Goal: Task Accomplishment & Management: Use online tool/utility

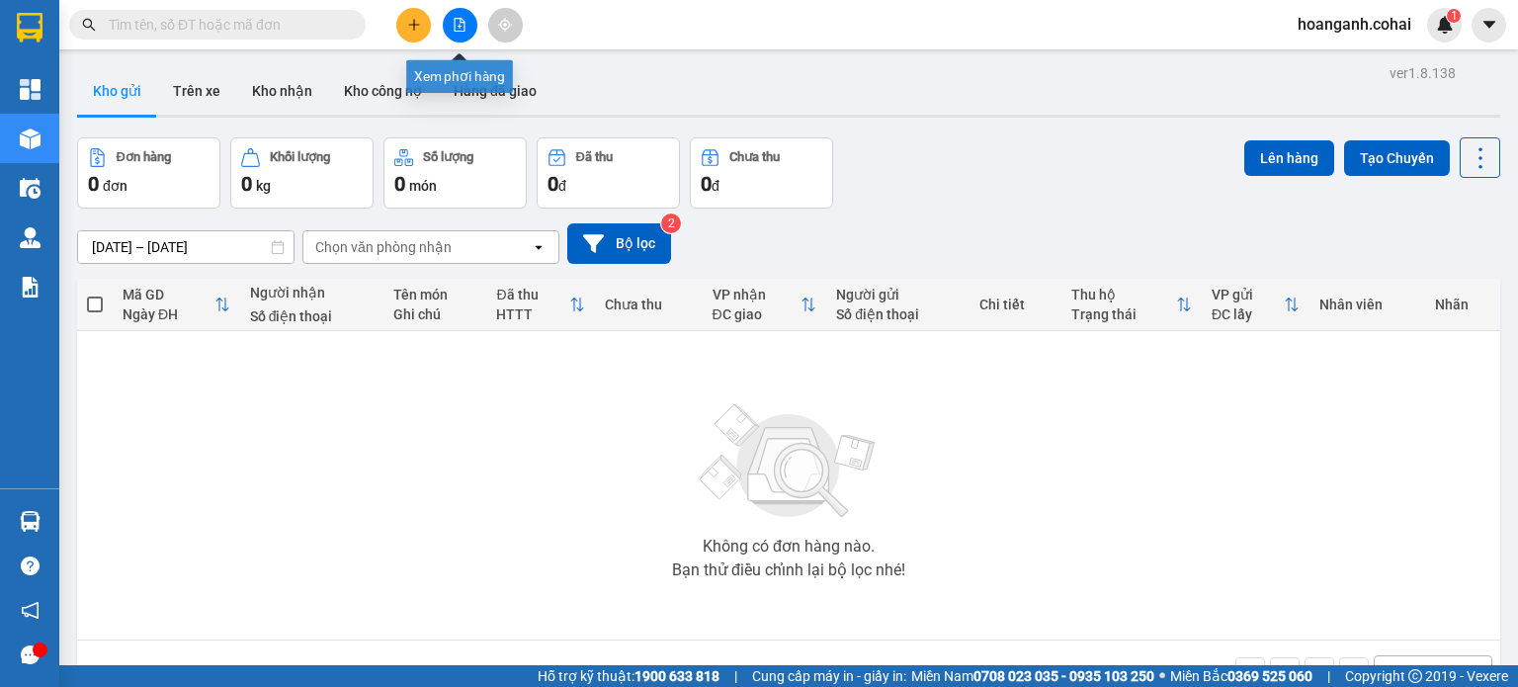
click at [452, 32] on button at bounding box center [460, 25] width 35 height 35
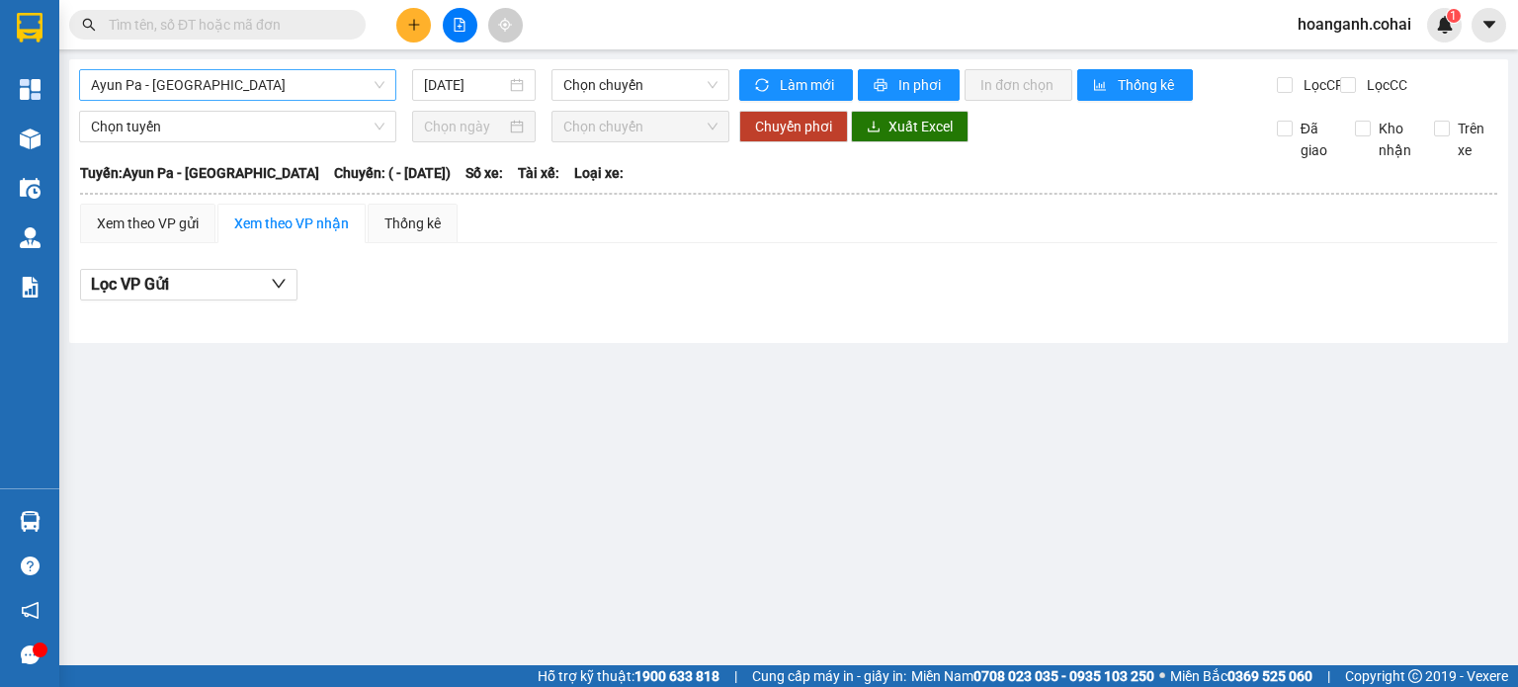
click at [348, 76] on span "Ayun Pa - [GEOGRAPHIC_DATA]" at bounding box center [237, 85] width 293 height 30
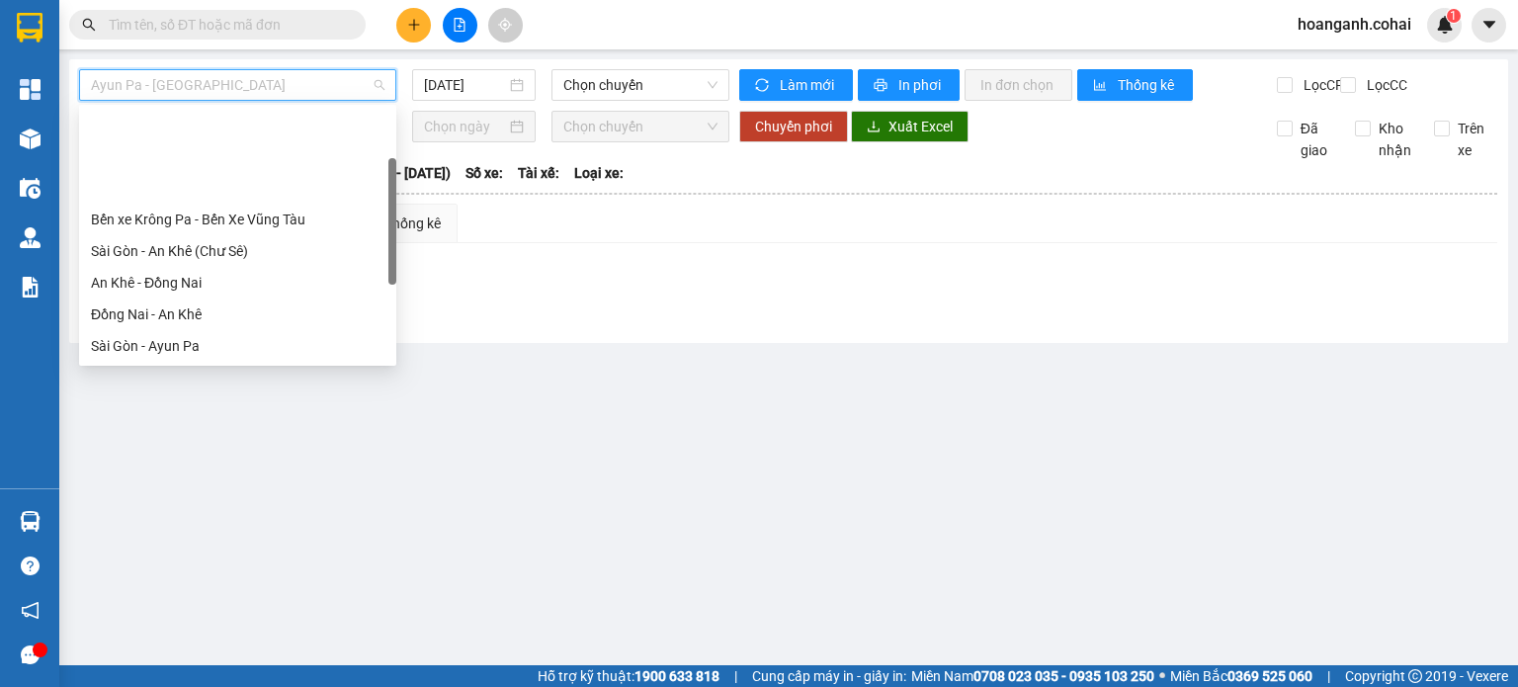
scroll to position [285, 0]
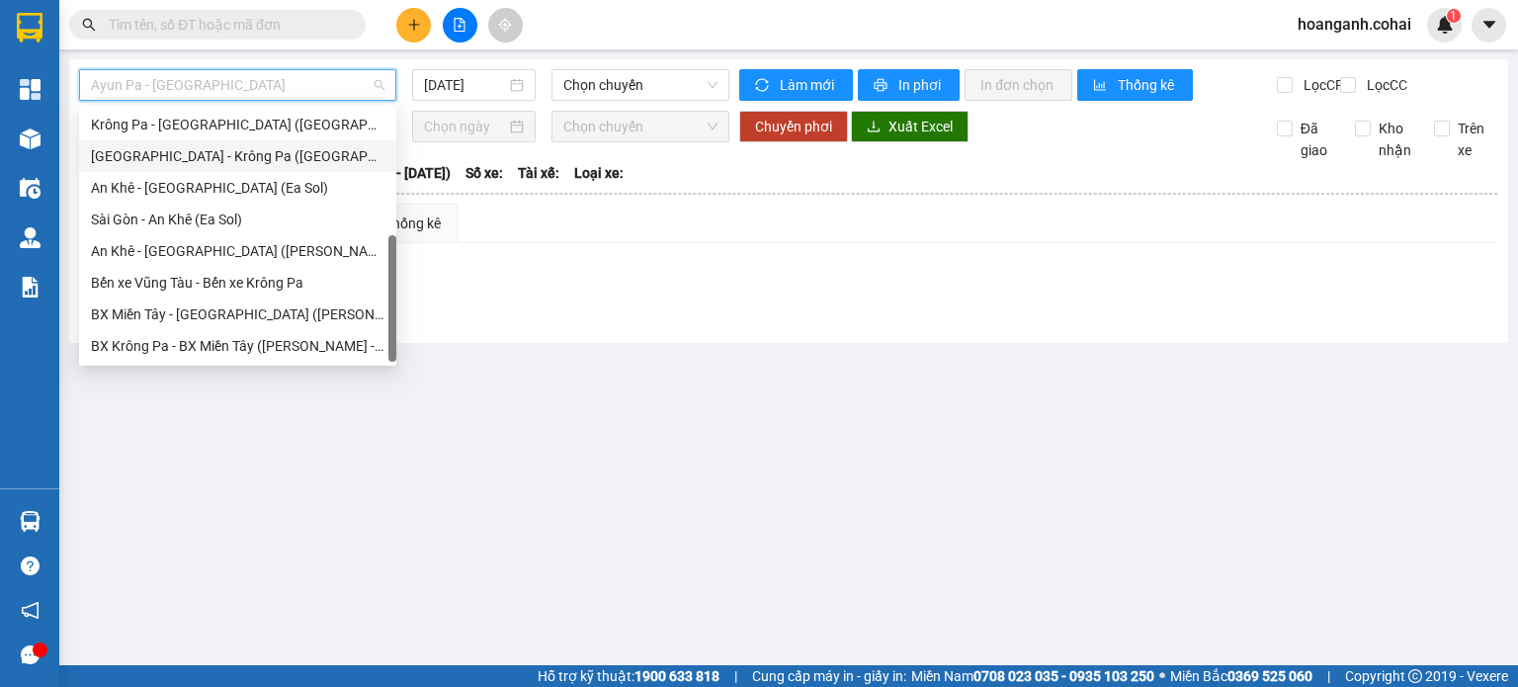
click at [233, 155] on div "[GEOGRAPHIC_DATA] - Krông Pa ([GEOGRAPHIC_DATA])" at bounding box center [237, 156] width 293 height 22
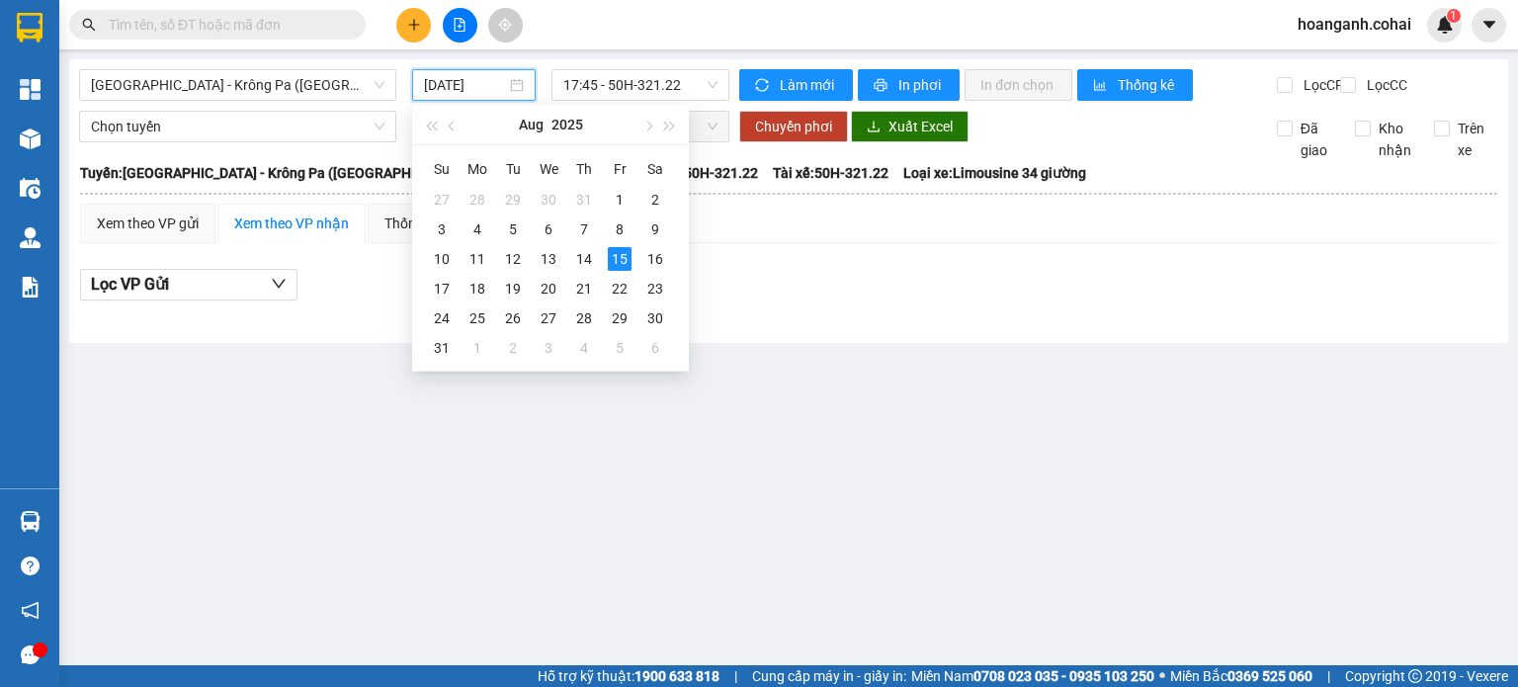
click at [496, 78] on input "[DATE]" at bounding box center [464, 85] width 81 height 22
click at [589, 265] on div "14" at bounding box center [584, 259] width 24 height 24
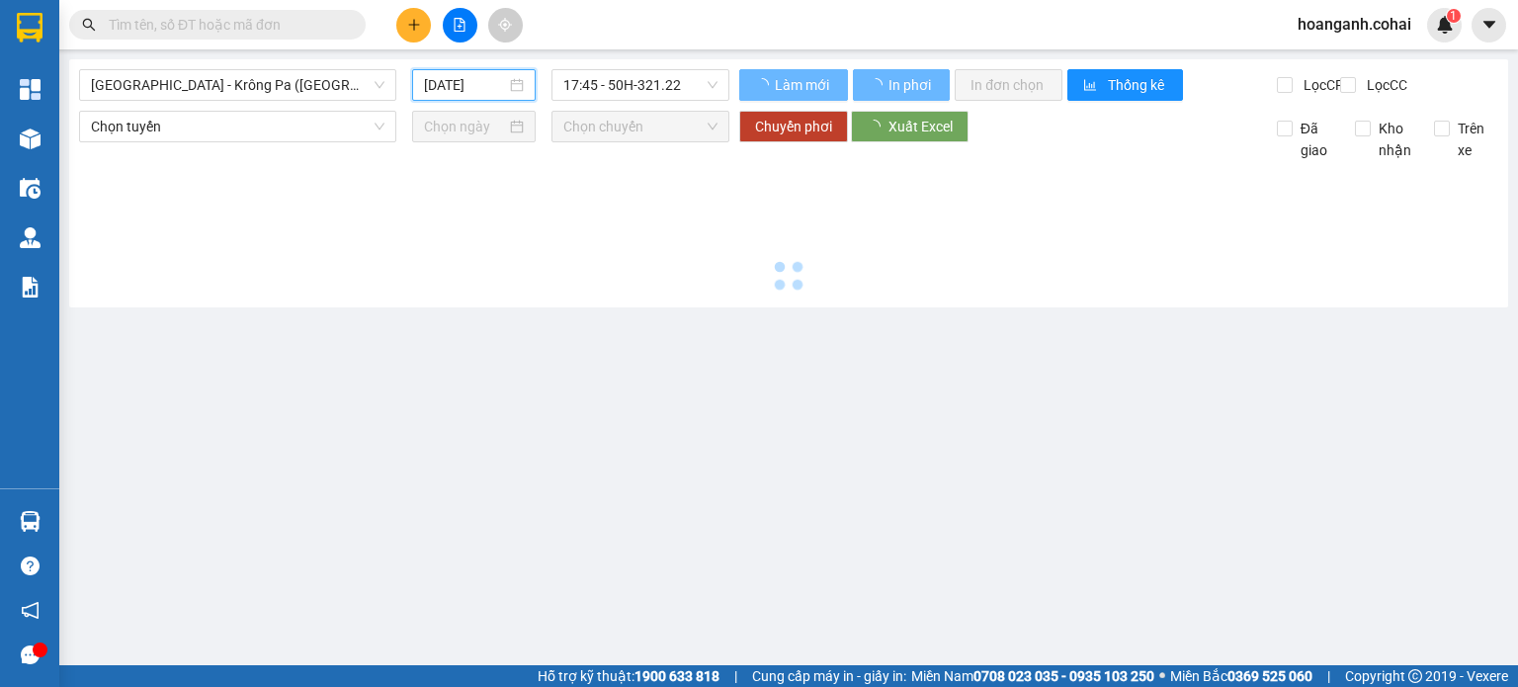
type input "[DATE]"
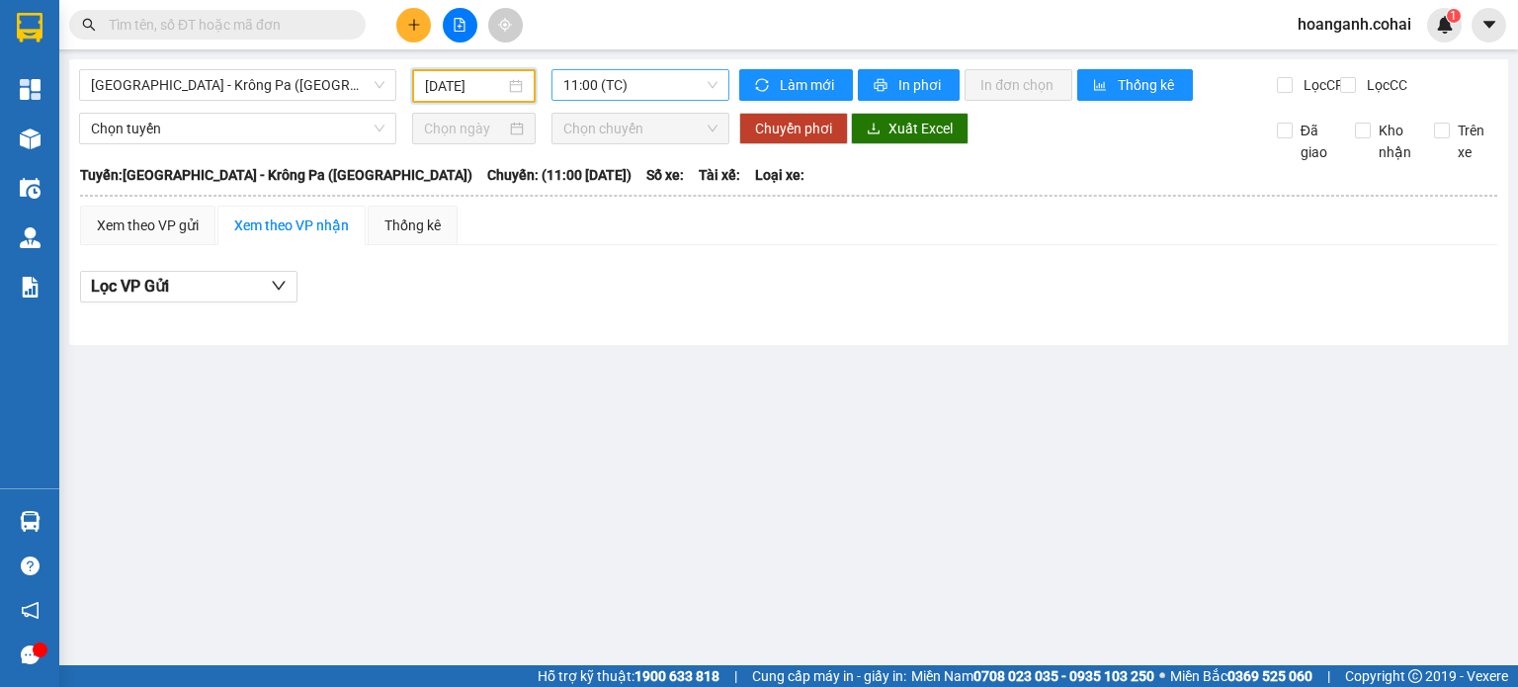
click at [703, 90] on span "11:00 (TC)" at bounding box center [640, 85] width 155 height 30
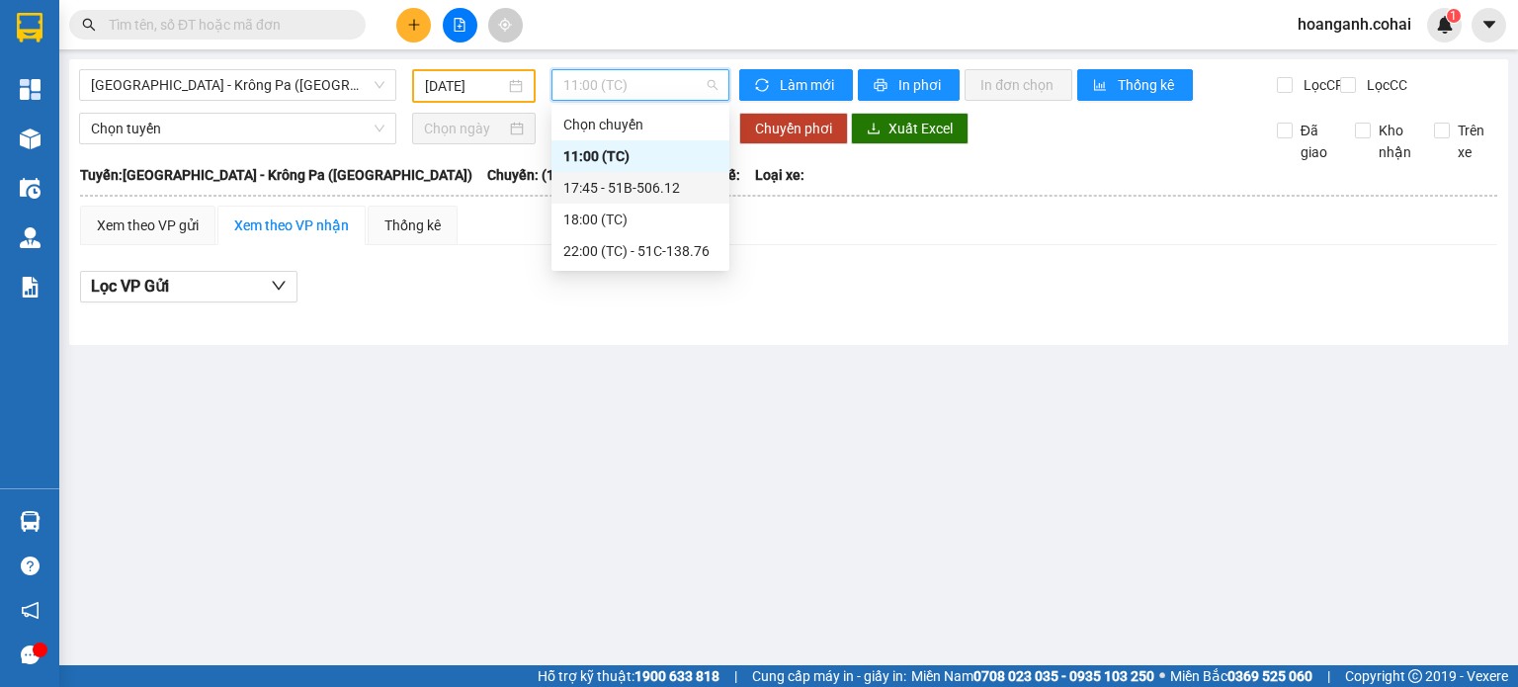
click at [668, 201] on div "17:45 - 51B-506.12" at bounding box center [640, 188] width 178 height 32
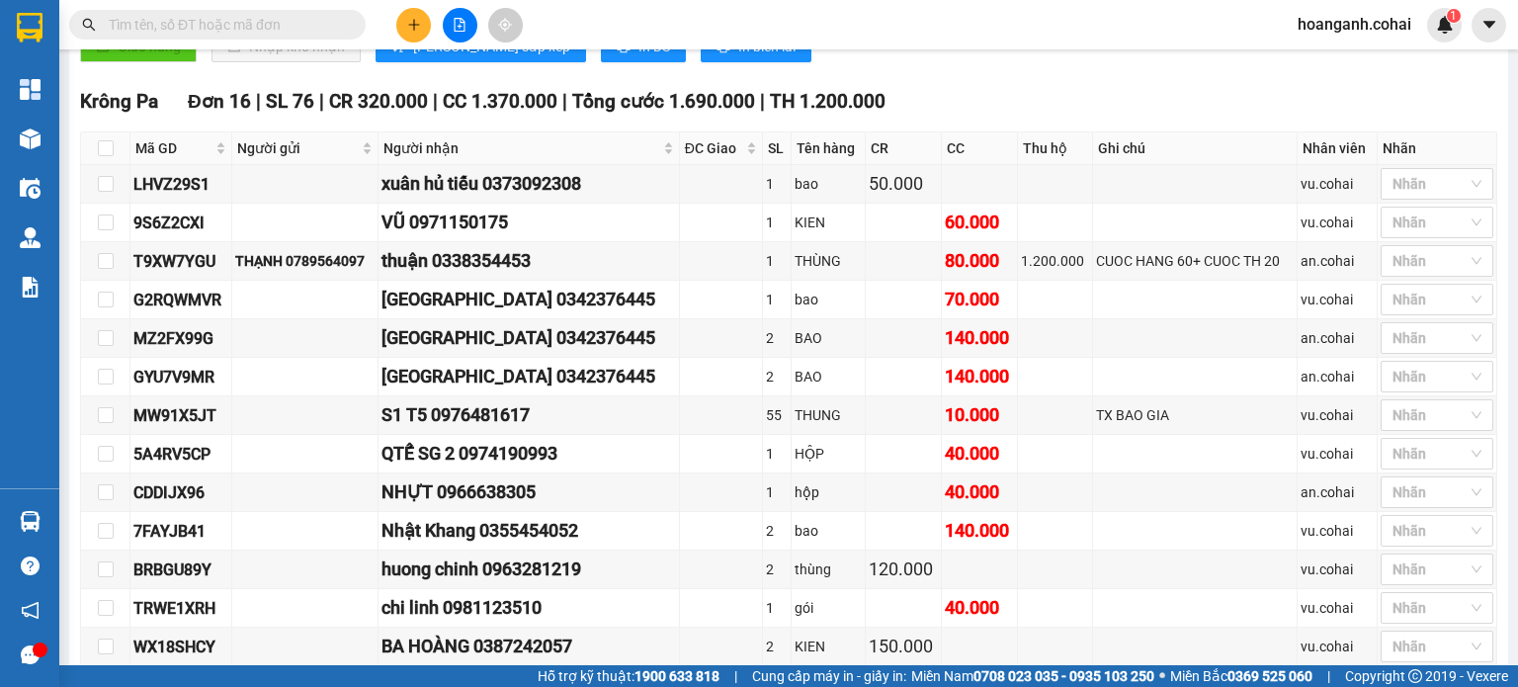
scroll to position [692, 0]
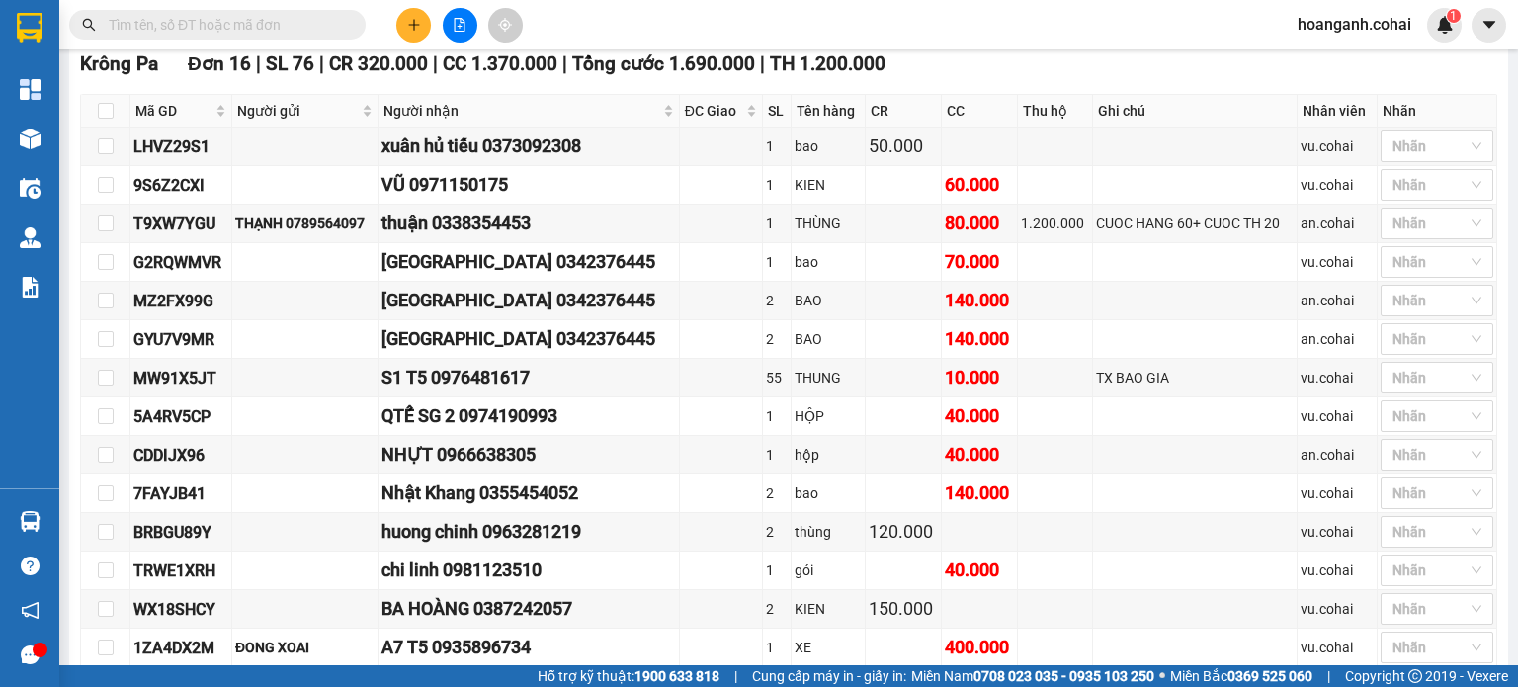
click at [133, 24] on input "text" at bounding box center [225, 25] width 233 height 22
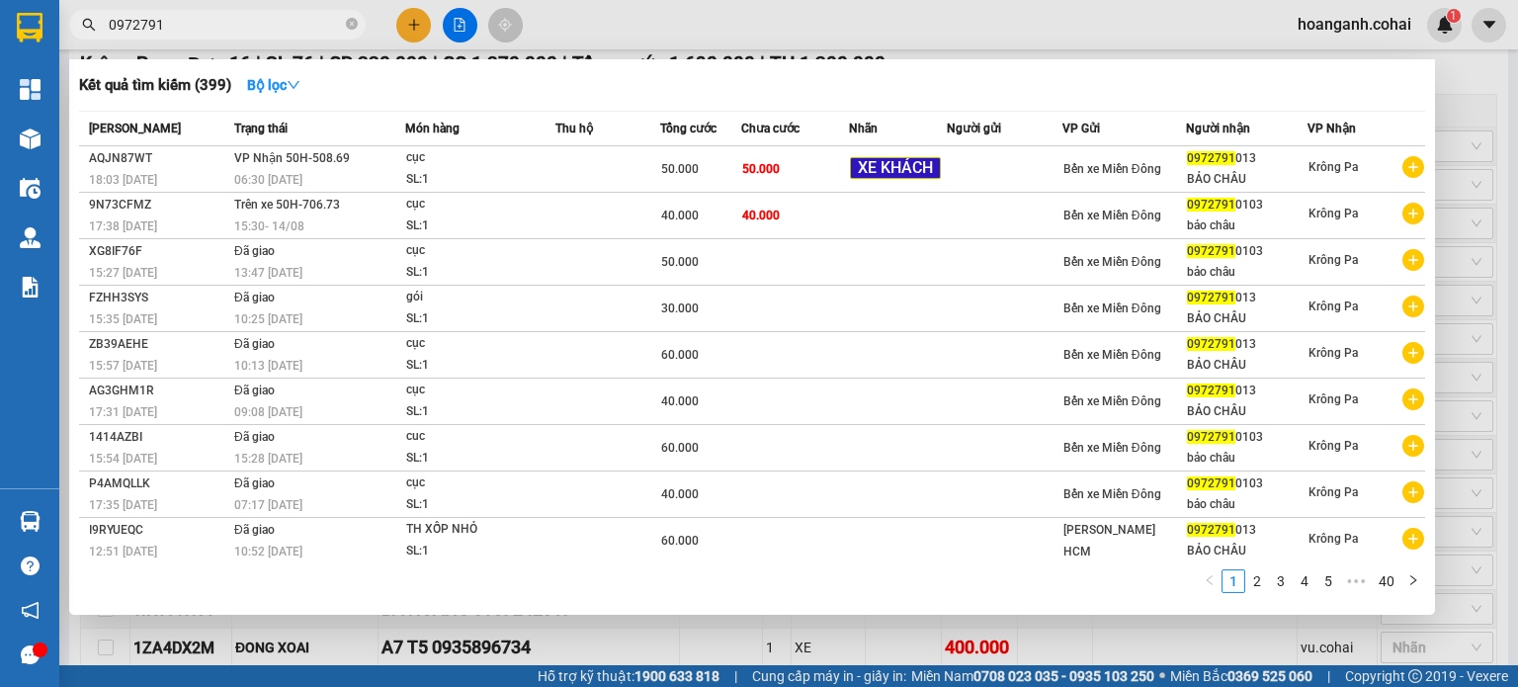
type input "0972791"
click at [1236, 651] on div at bounding box center [759, 343] width 1518 height 687
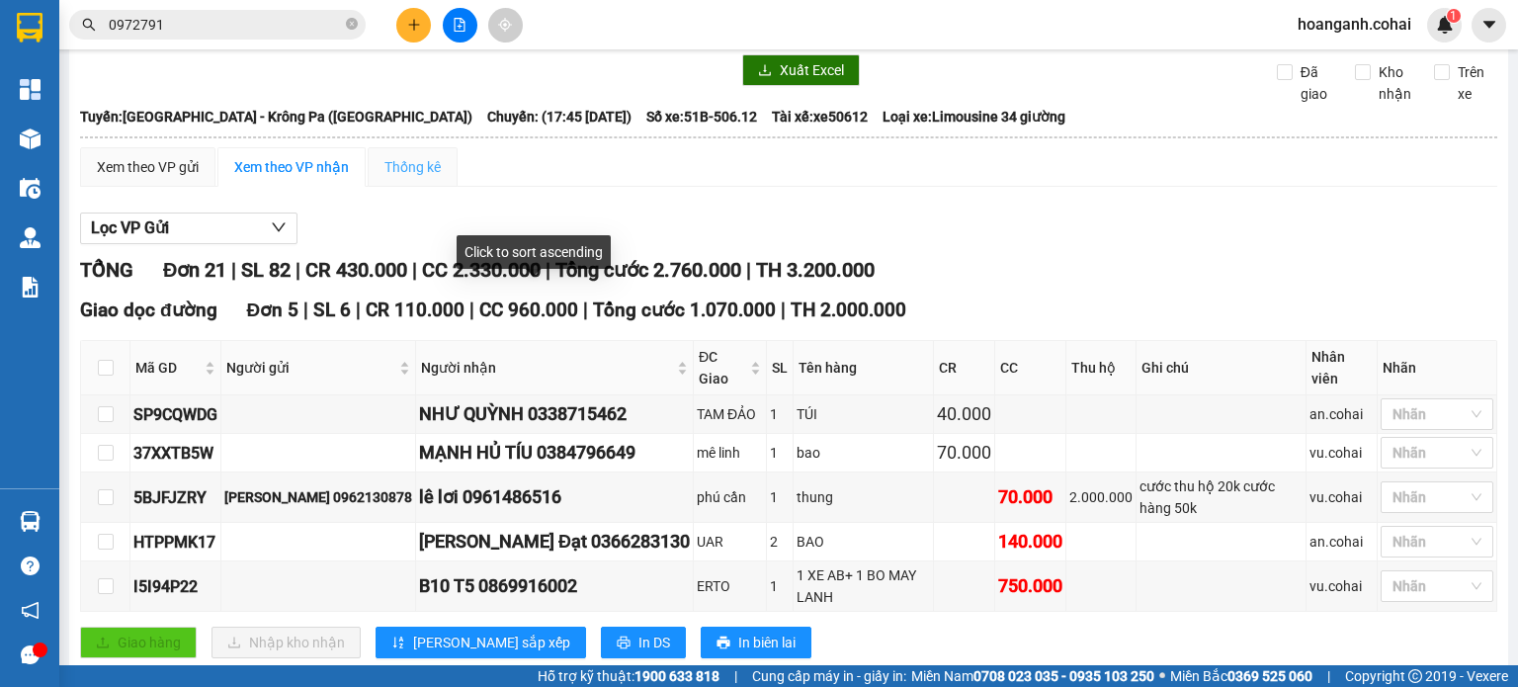
scroll to position [0, 0]
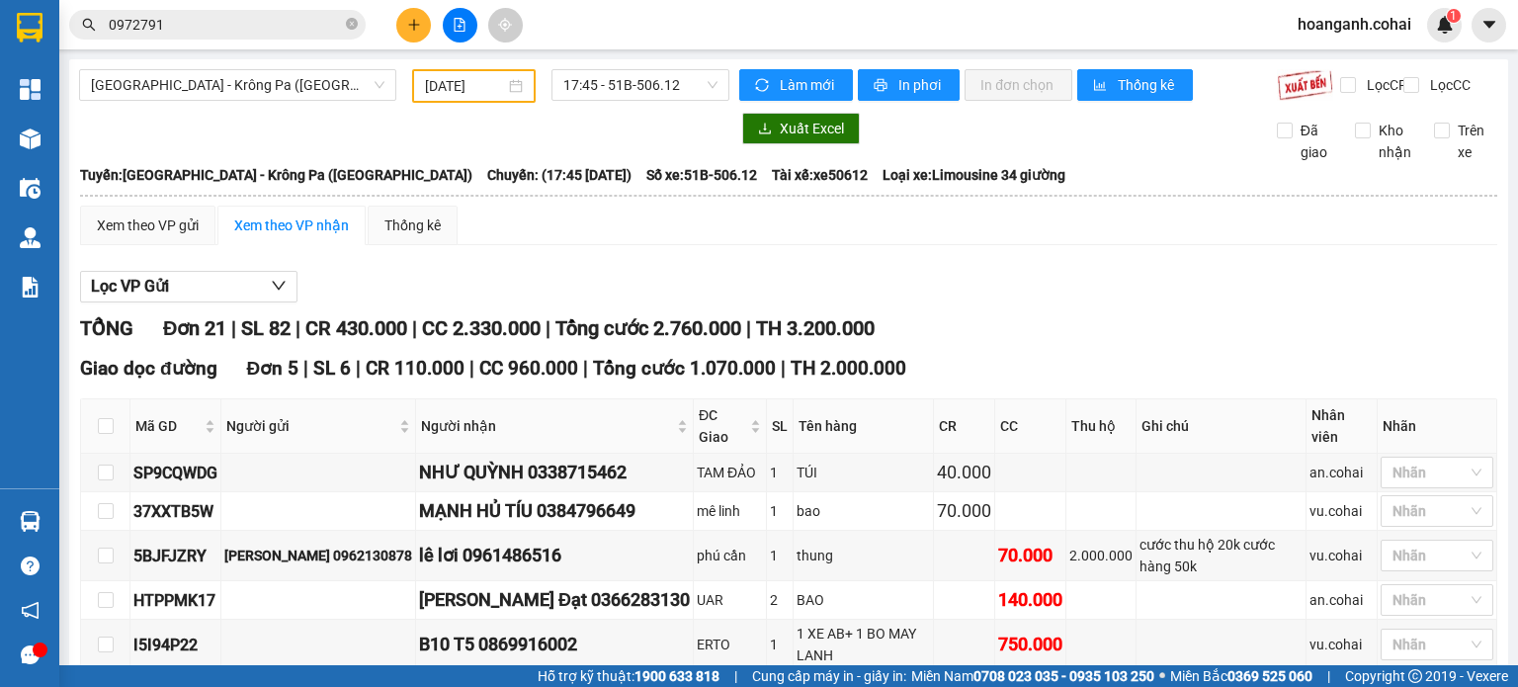
click at [455, 81] on input "[DATE]" at bounding box center [464, 86] width 79 height 22
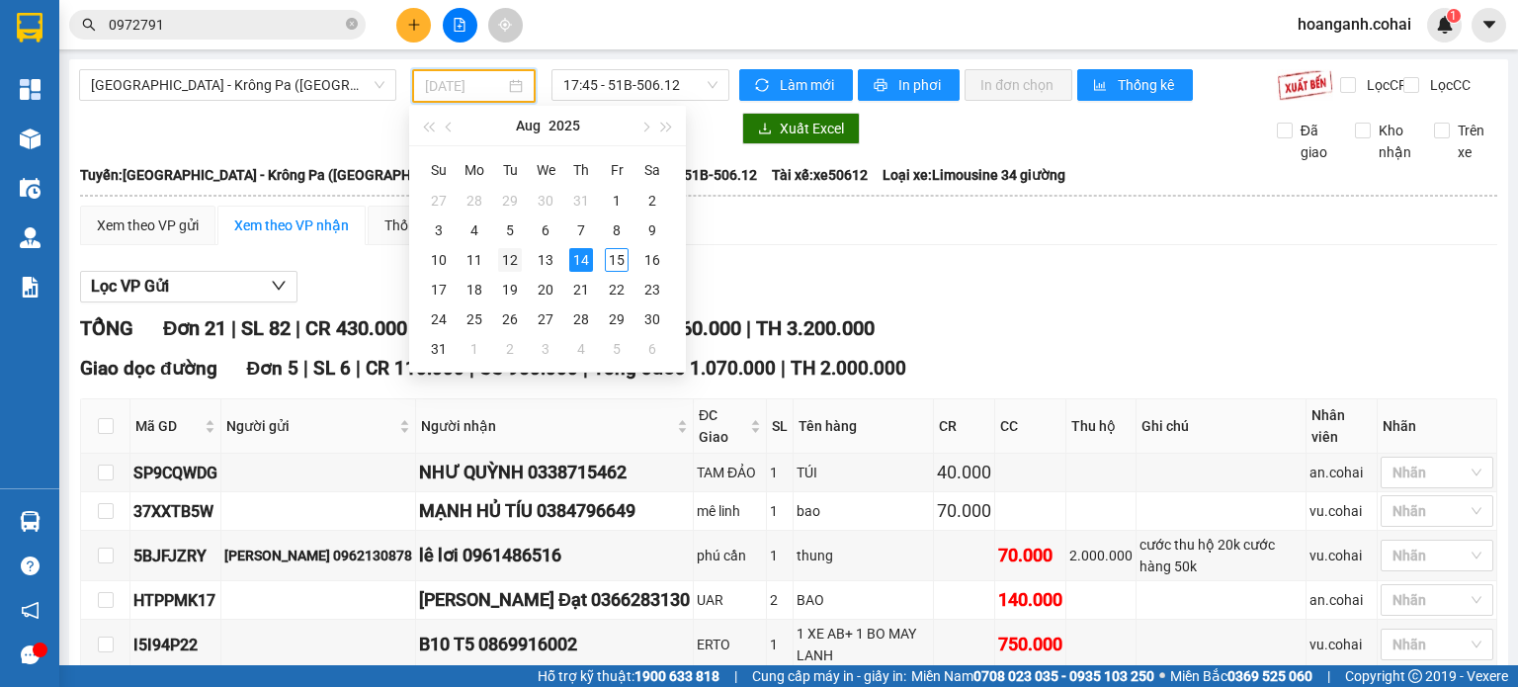
click at [510, 257] on div "12" at bounding box center [510, 260] width 24 height 24
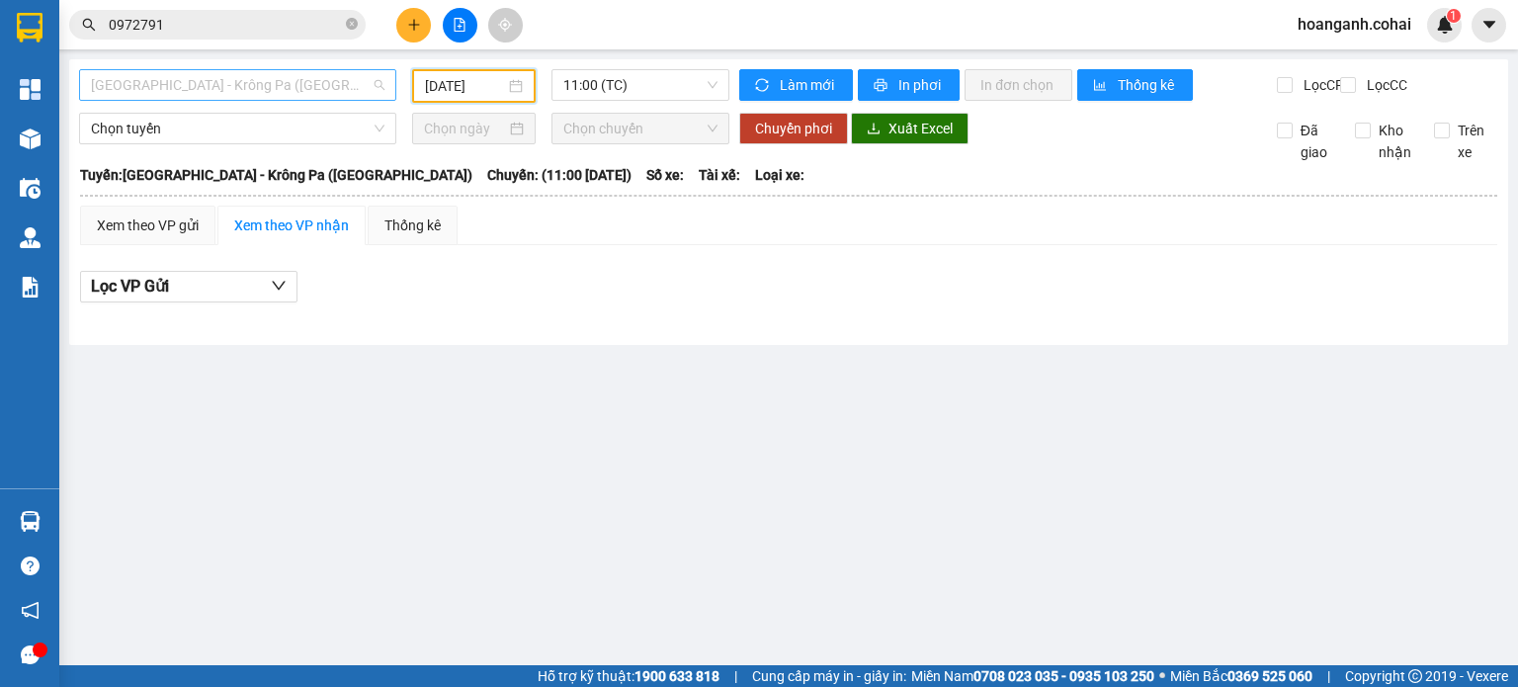
click at [385, 86] on div "[GEOGRAPHIC_DATA] - Krông Pa ([GEOGRAPHIC_DATA])" at bounding box center [237, 85] width 317 height 32
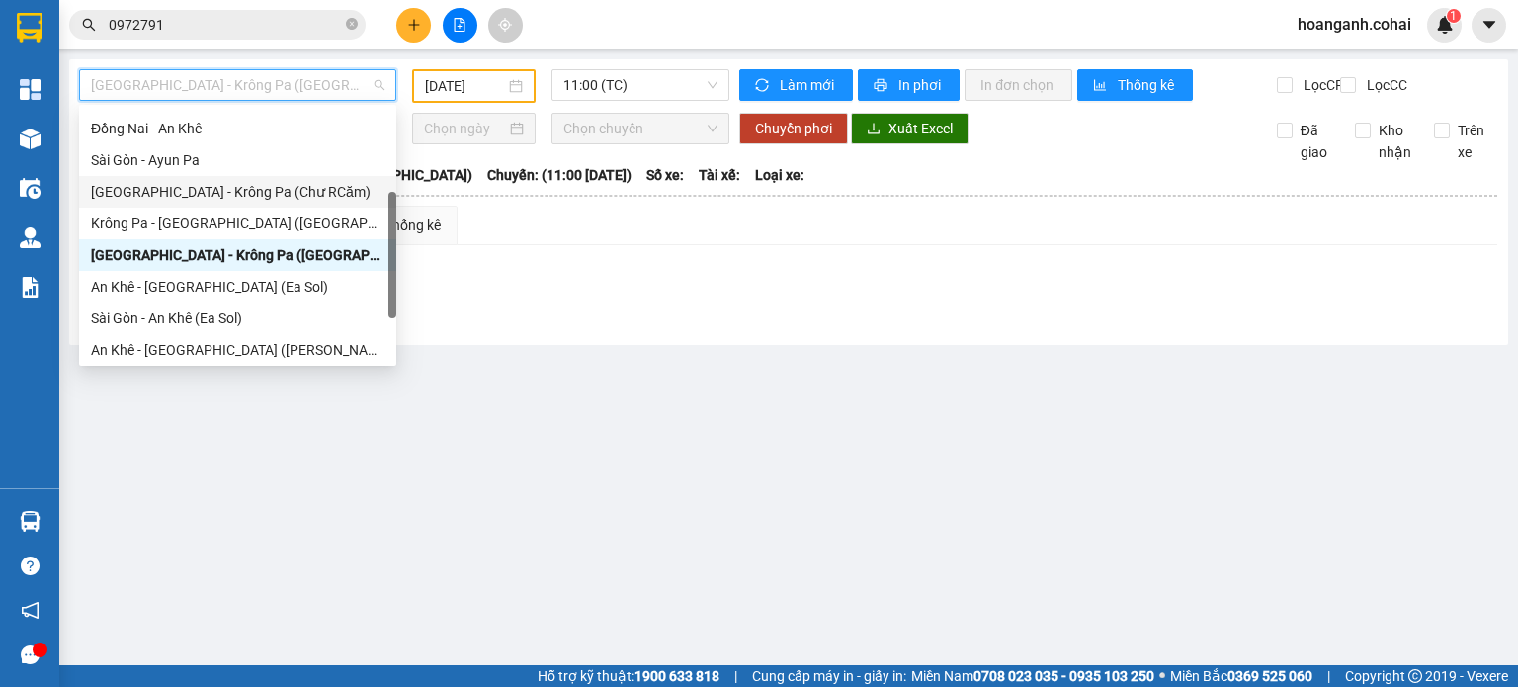
scroll to position [285, 0]
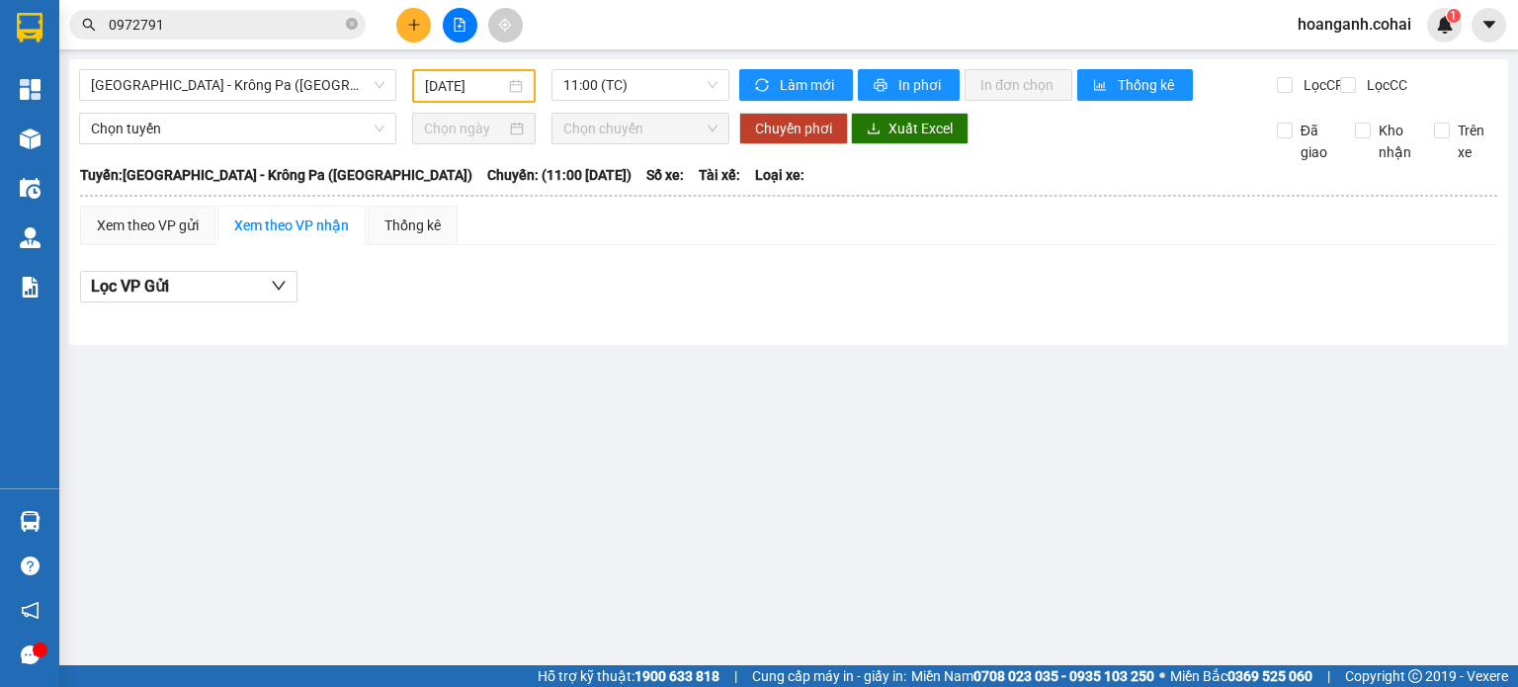
click at [463, 303] on div "Lọc VP Gửi" at bounding box center [788, 287] width 1417 height 33
click at [414, 82] on div "[DATE]" at bounding box center [473, 86] width 123 height 34
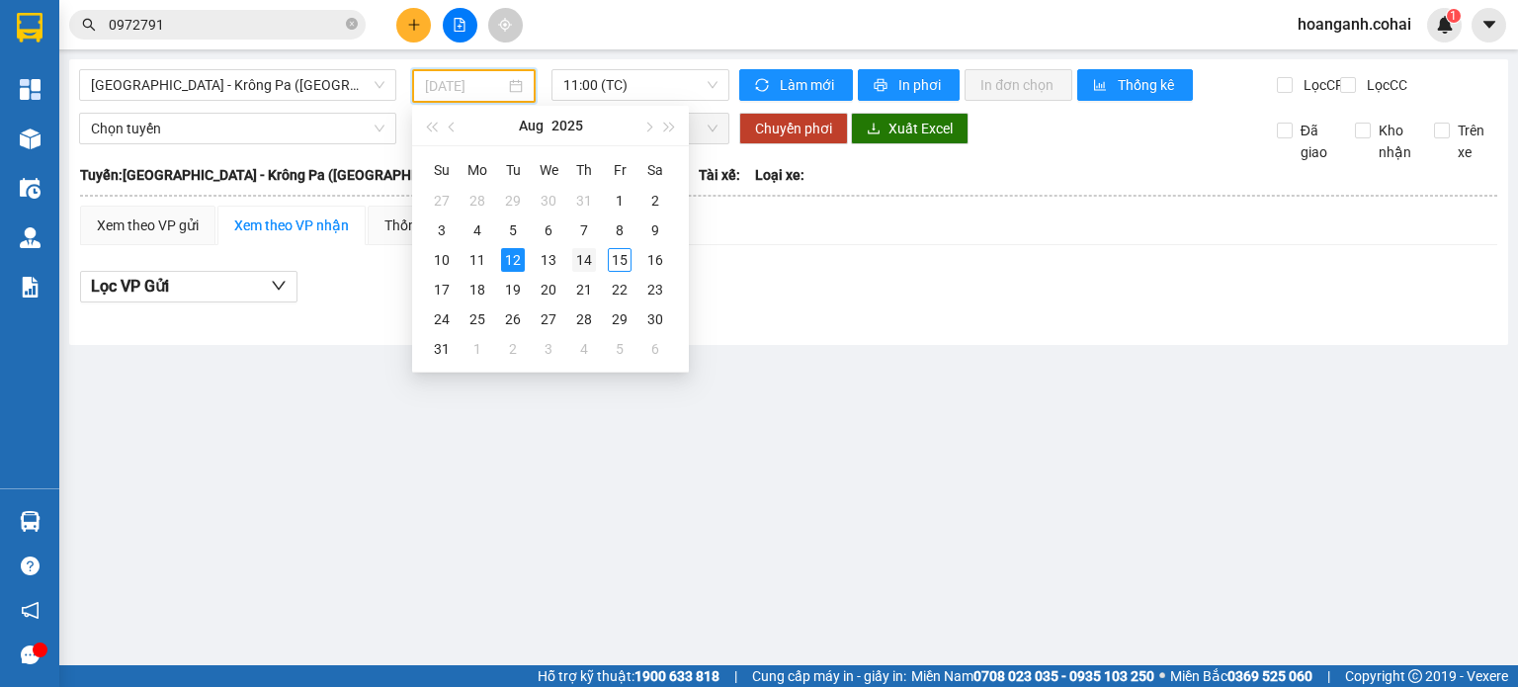
click at [584, 264] on div "14" at bounding box center [584, 260] width 24 height 24
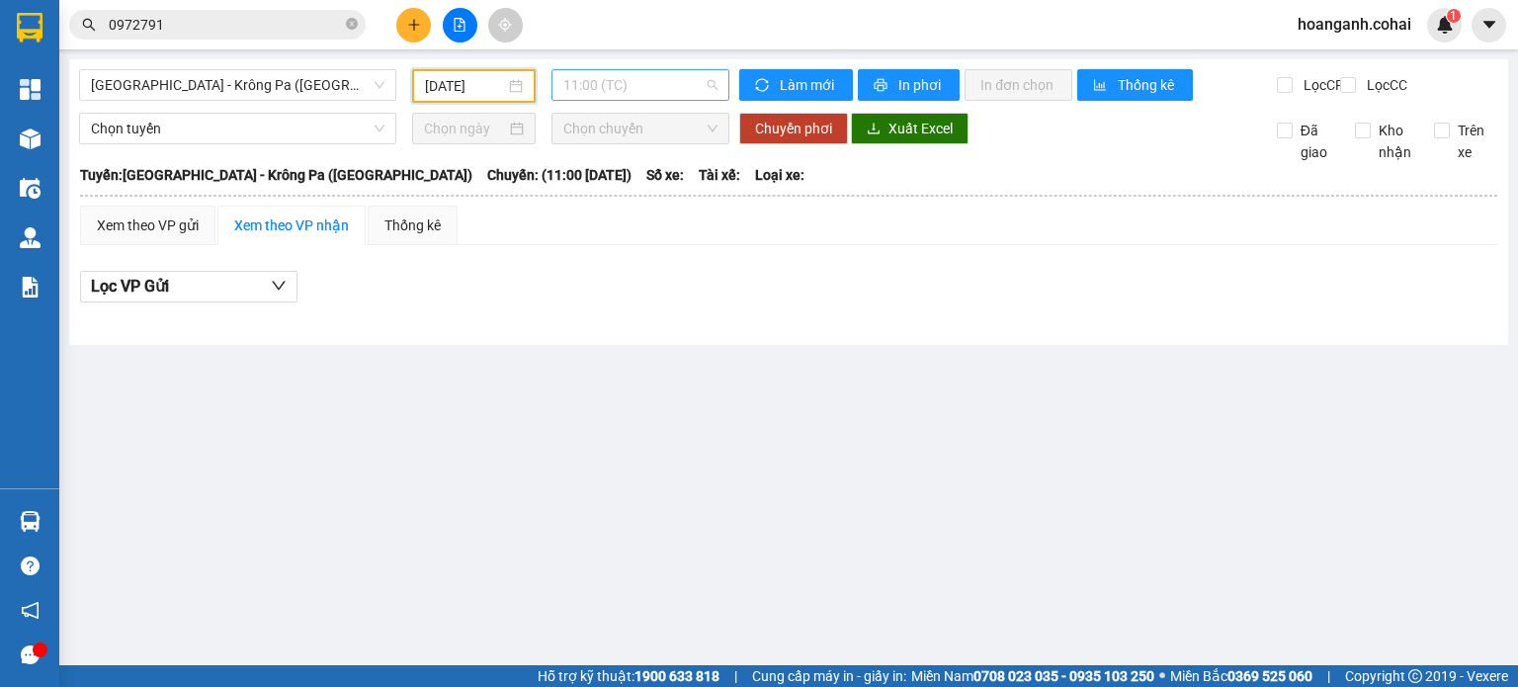
click at [678, 78] on span "11:00 (TC)" at bounding box center [640, 85] width 155 height 30
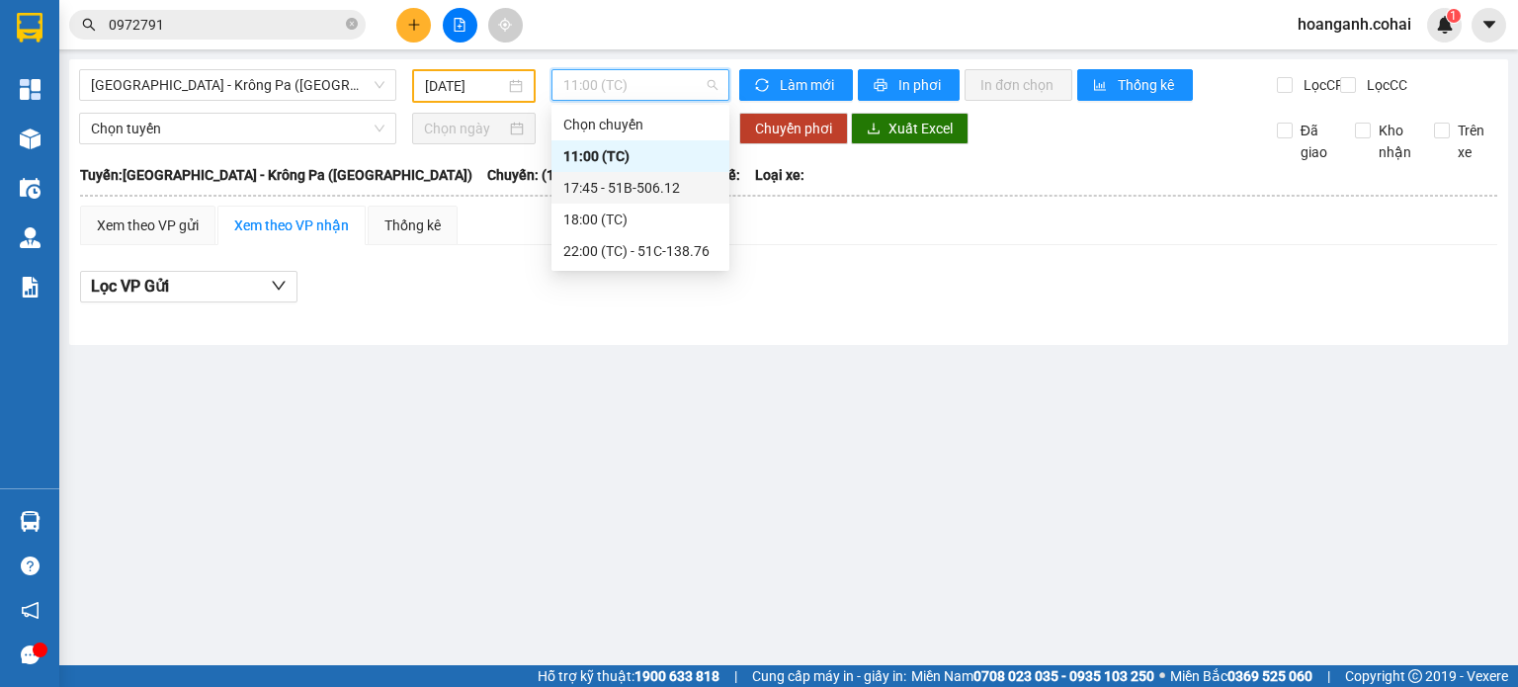
click at [662, 193] on div "17:45 - 51B-506.12" at bounding box center [640, 188] width 154 height 22
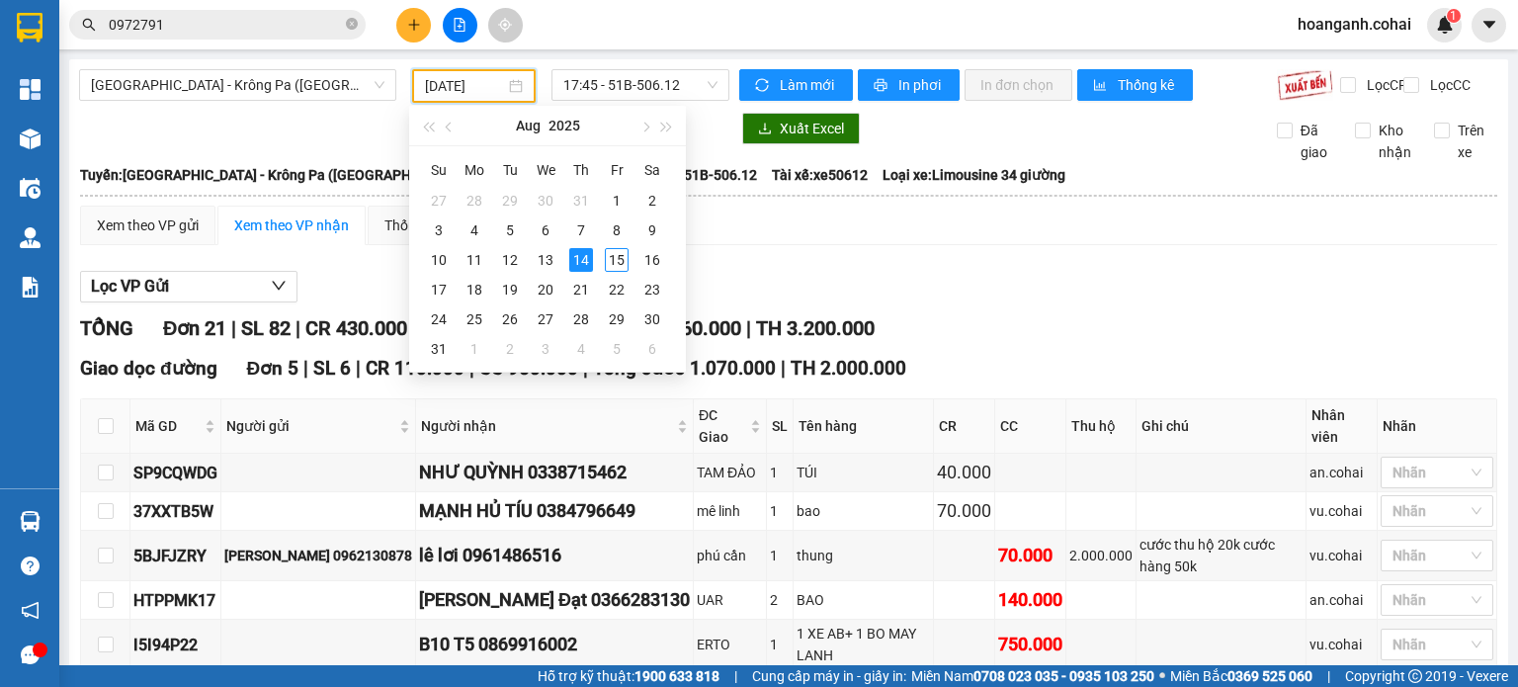
click at [460, 88] on input "[DATE]" at bounding box center [464, 86] width 79 height 22
click at [476, 262] on div "11" at bounding box center [474, 260] width 24 height 24
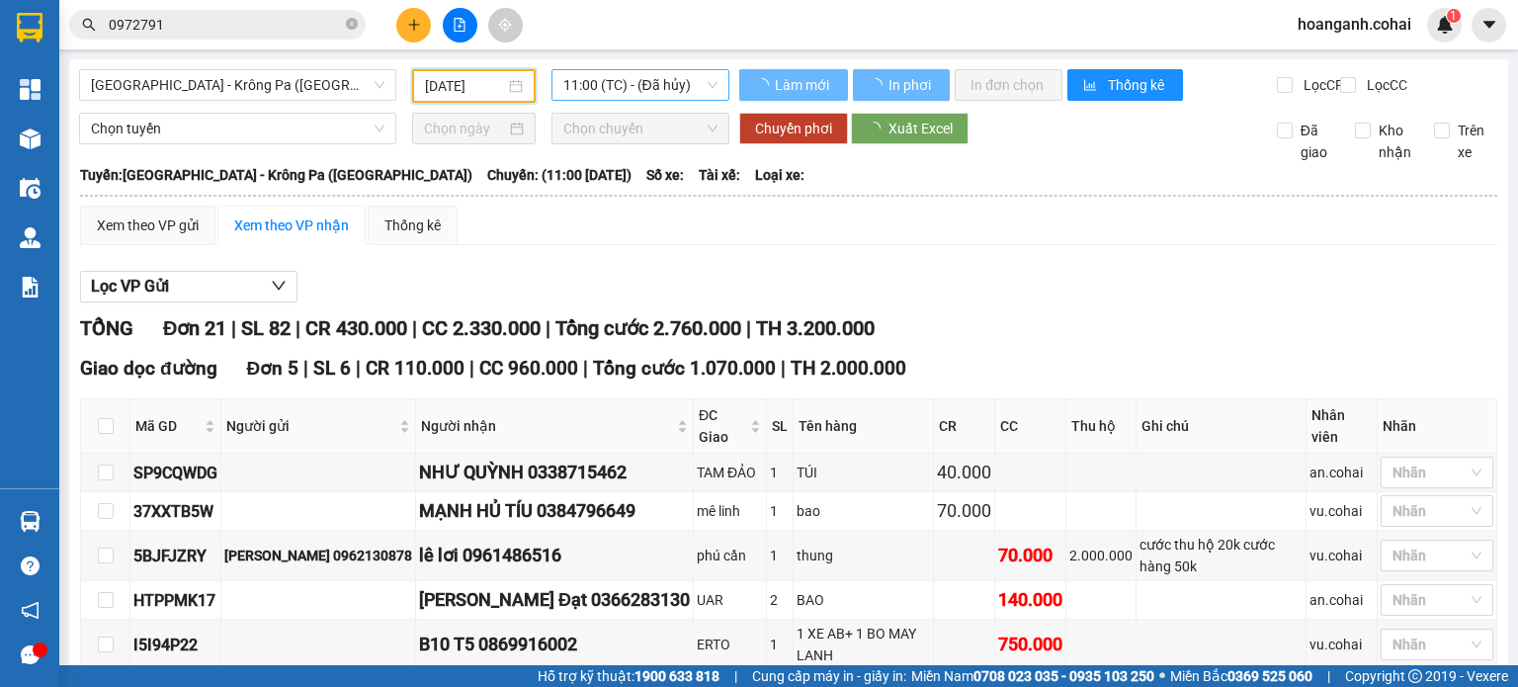
type input "[DATE]"
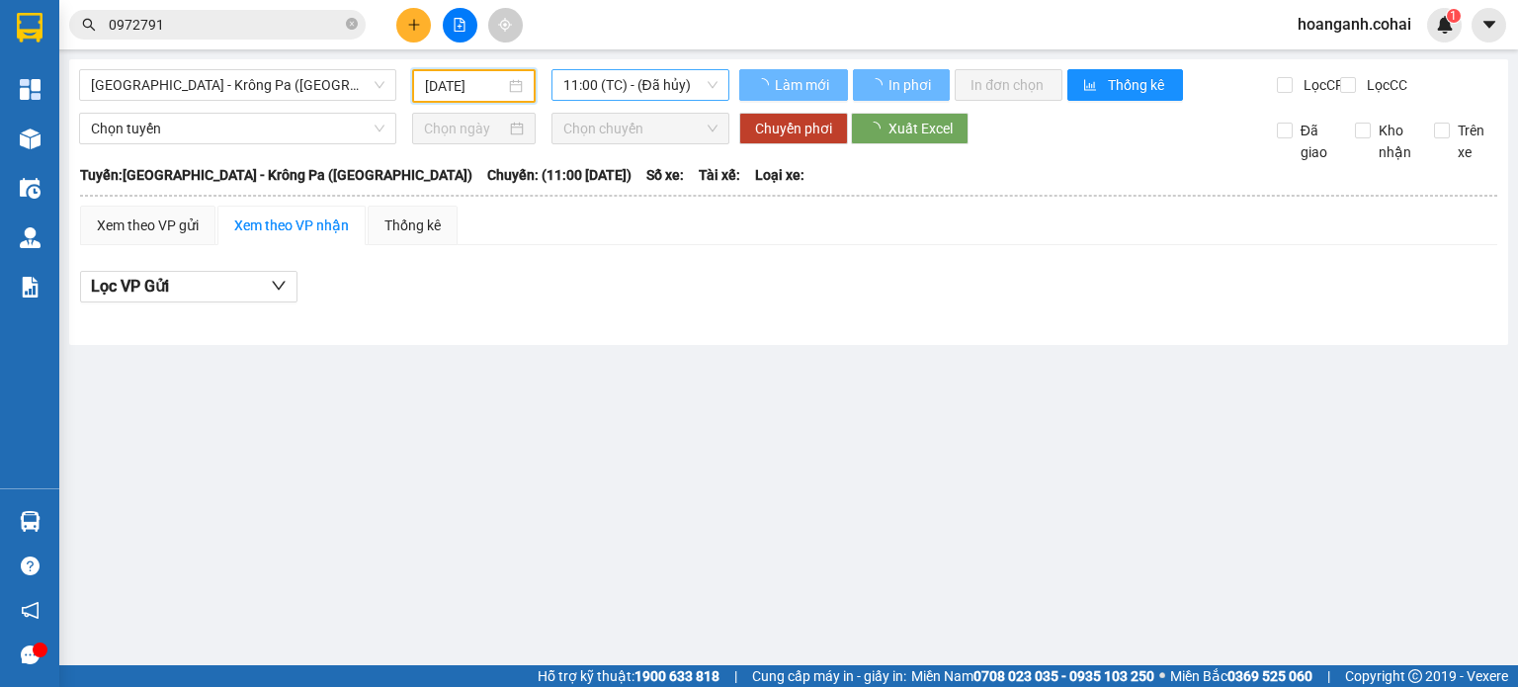
click at [696, 94] on span "11:00 (TC) - (Đã [PERSON_NAME])" at bounding box center [640, 85] width 155 height 30
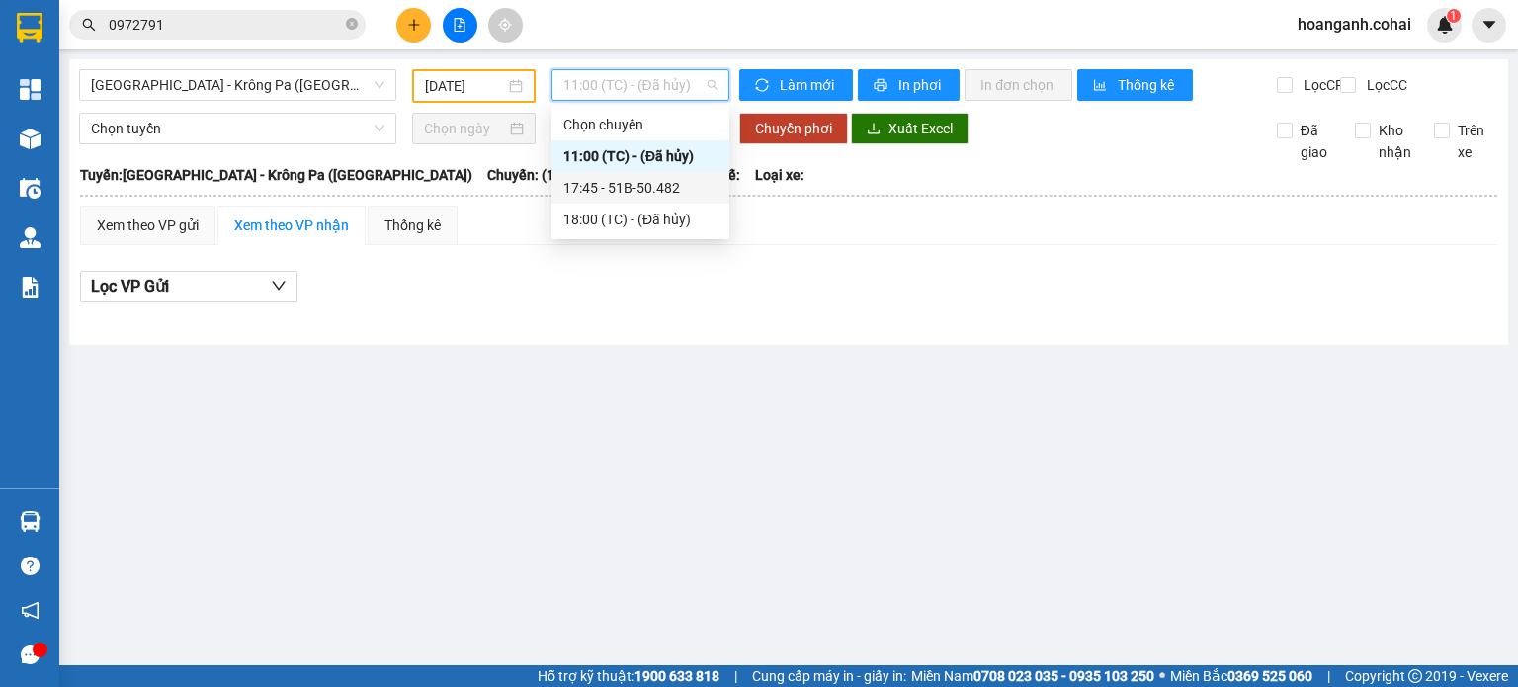
click at [671, 185] on div "17:45 - 51B-50.482" at bounding box center [640, 188] width 154 height 22
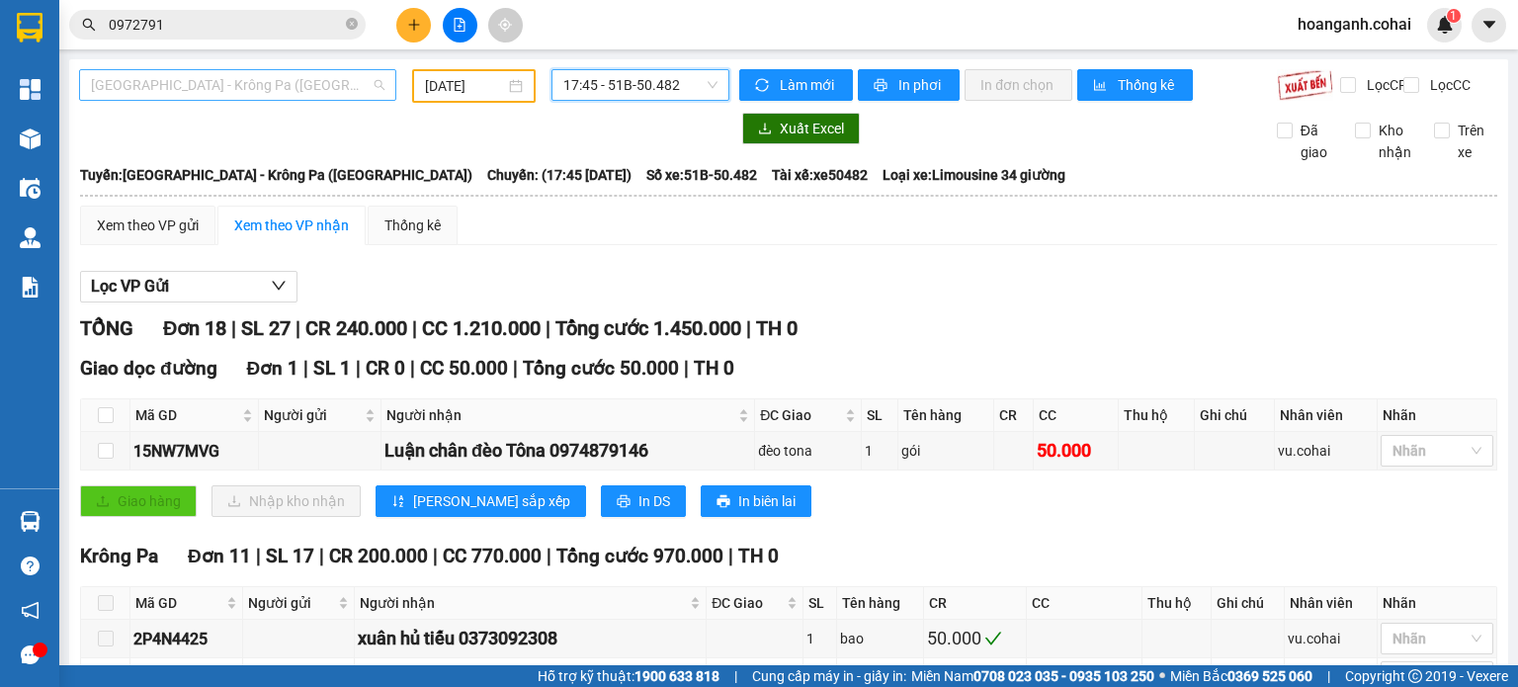
click at [343, 95] on span "[GEOGRAPHIC_DATA] - Krông Pa ([GEOGRAPHIC_DATA])" at bounding box center [237, 85] width 293 height 30
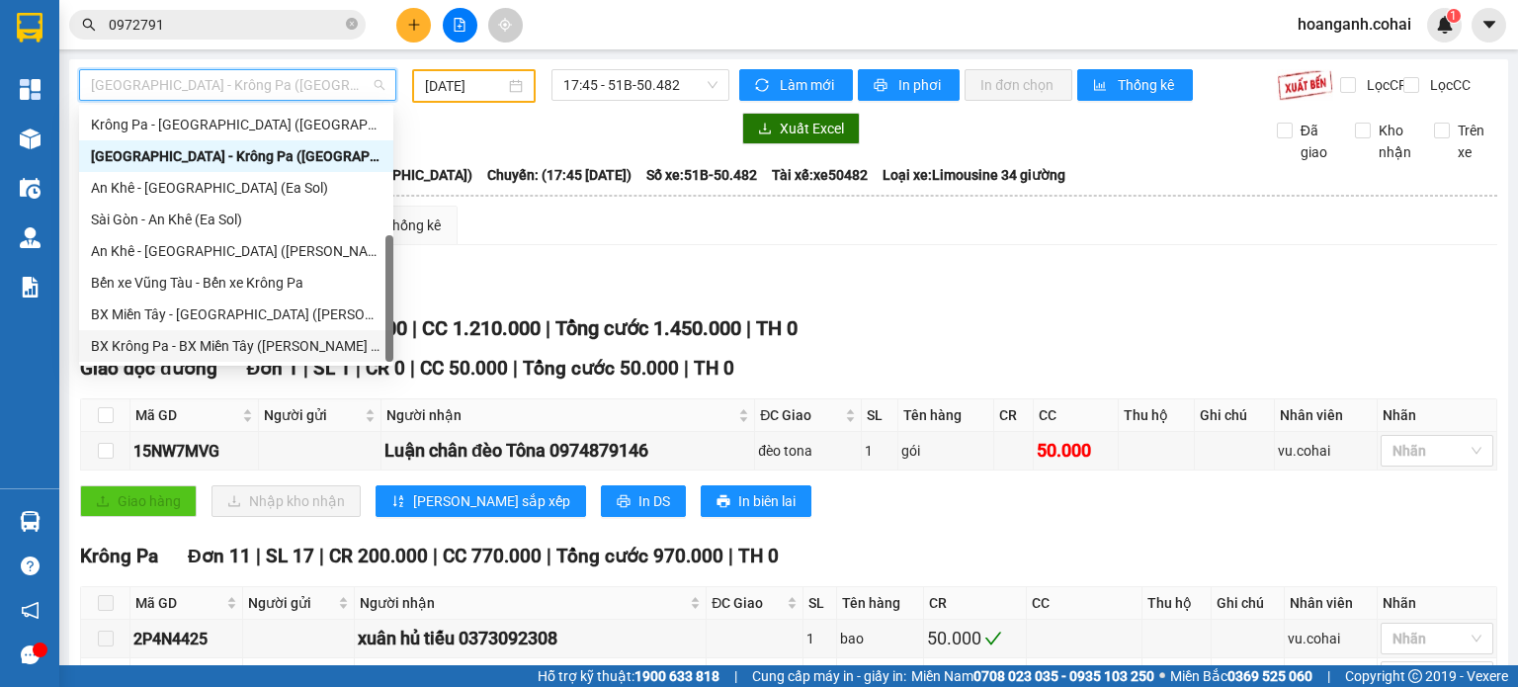
scroll to position [87, 0]
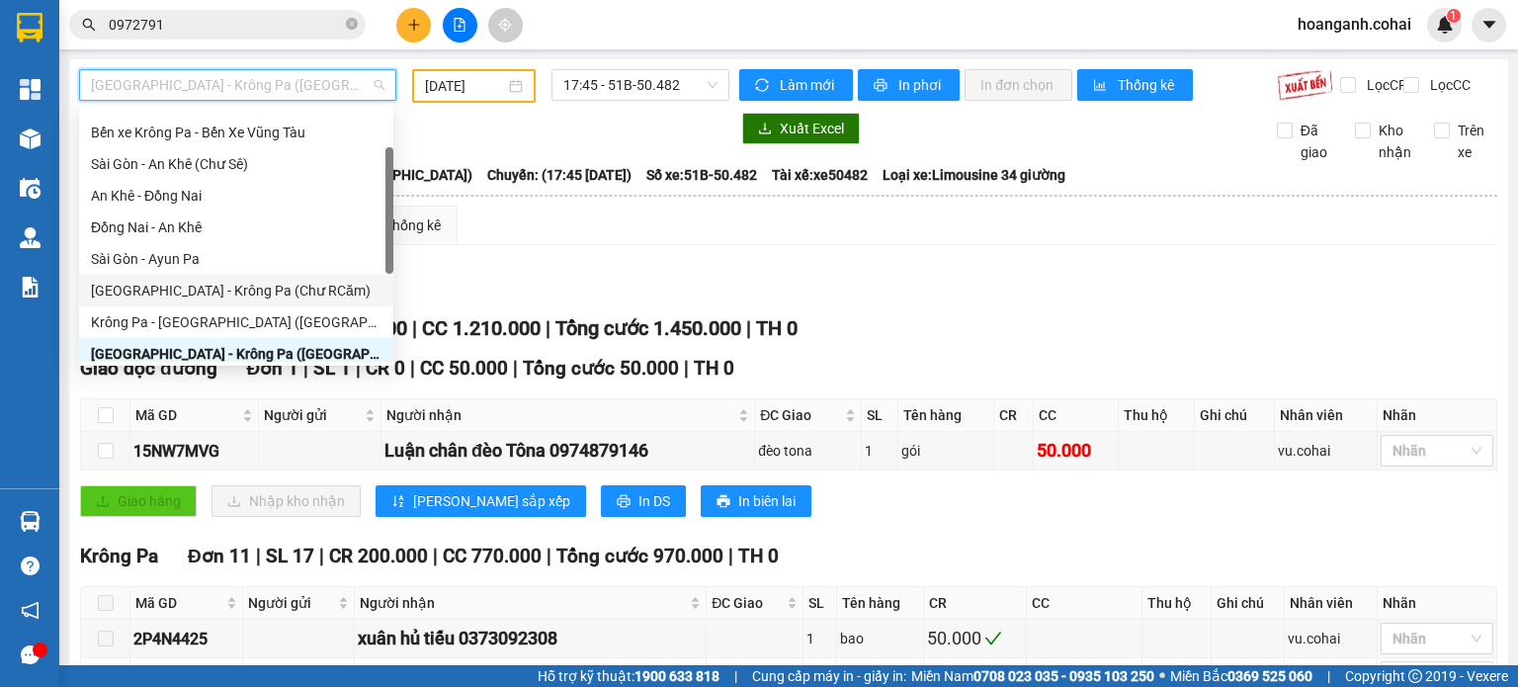
click at [266, 288] on div "[GEOGRAPHIC_DATA] - Krông Pa (Chư RCăm)" at bounding box center [236, 291] width 290 height 22
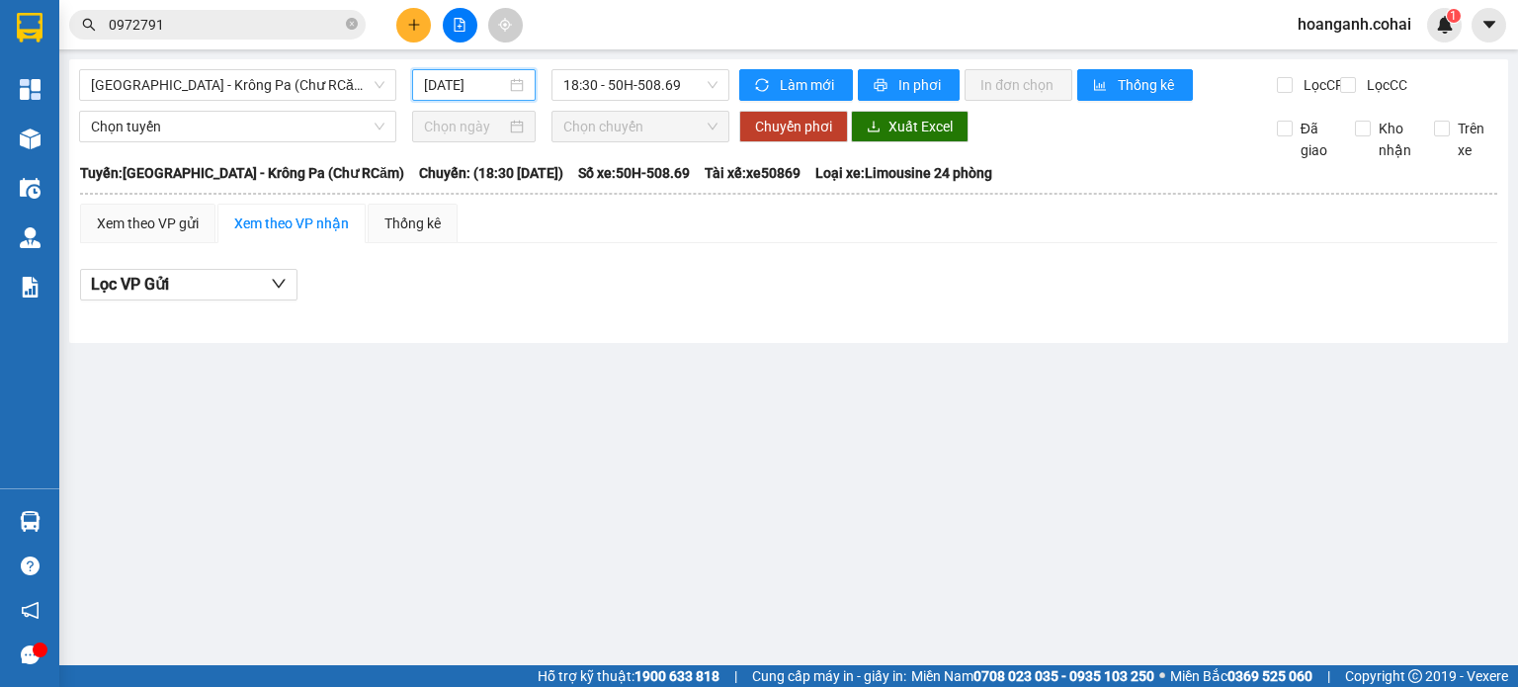
click at [469, 89] on input "[DATE]" at bounding box center [464, 85] width 81 height 22
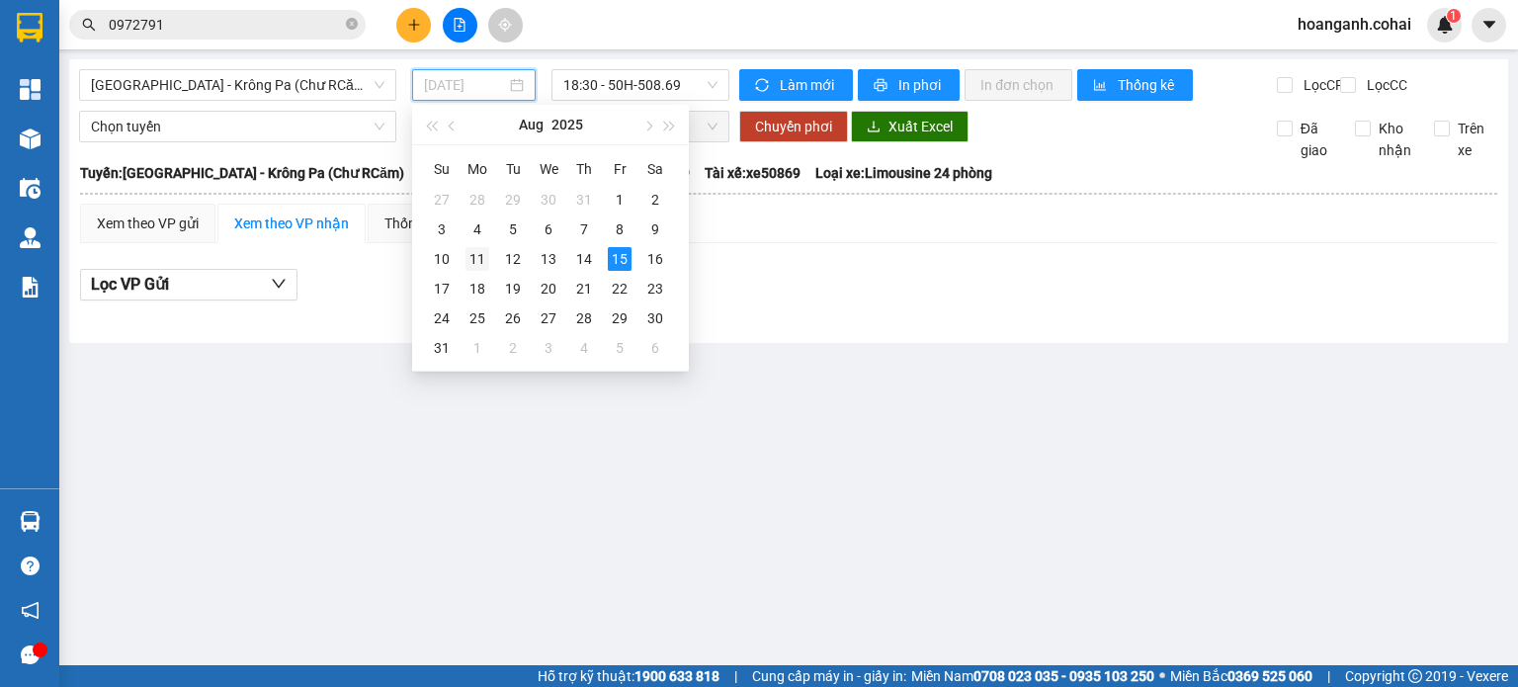
click at [482, 261] on div "11" at bounding box center [477, 259] width 24 height 24
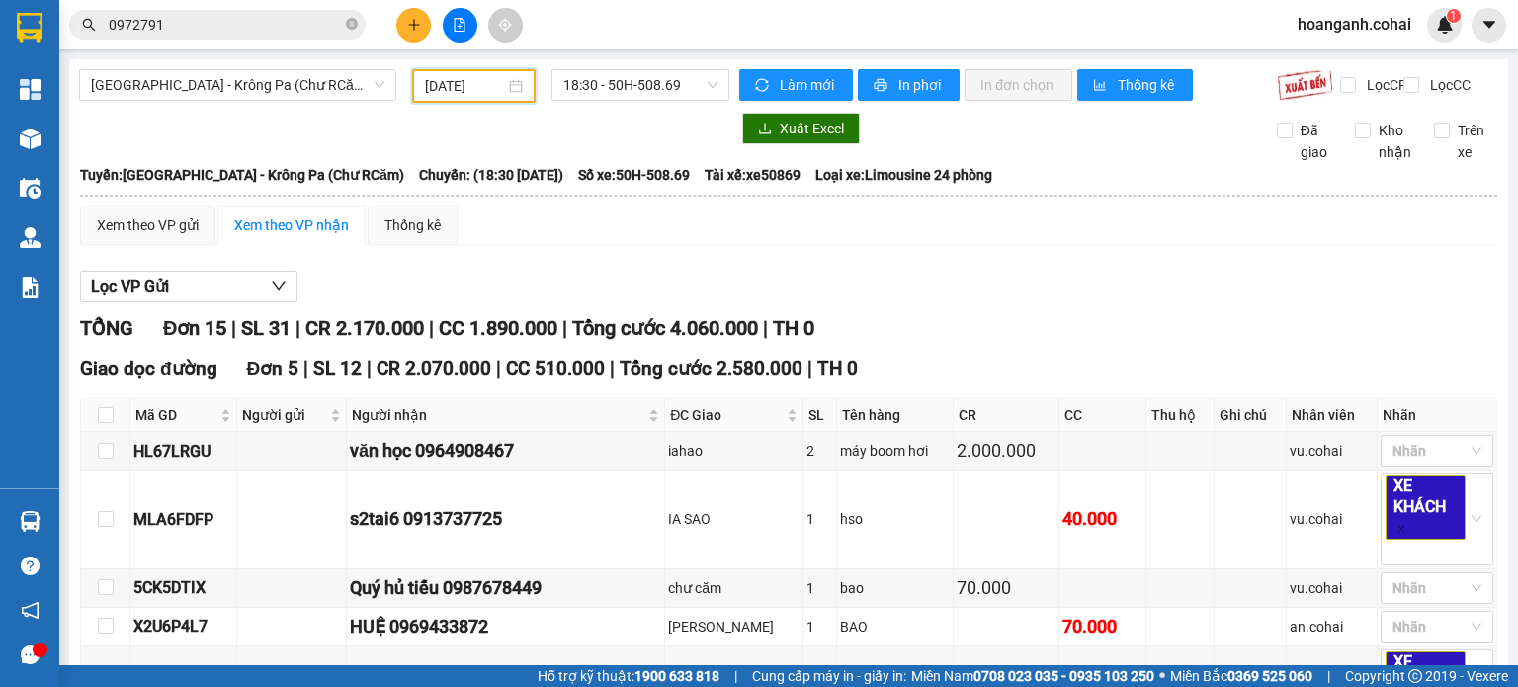
click at [454, 87] on input "[DATE]" at bounding box center [464, 86] width 79 height 22
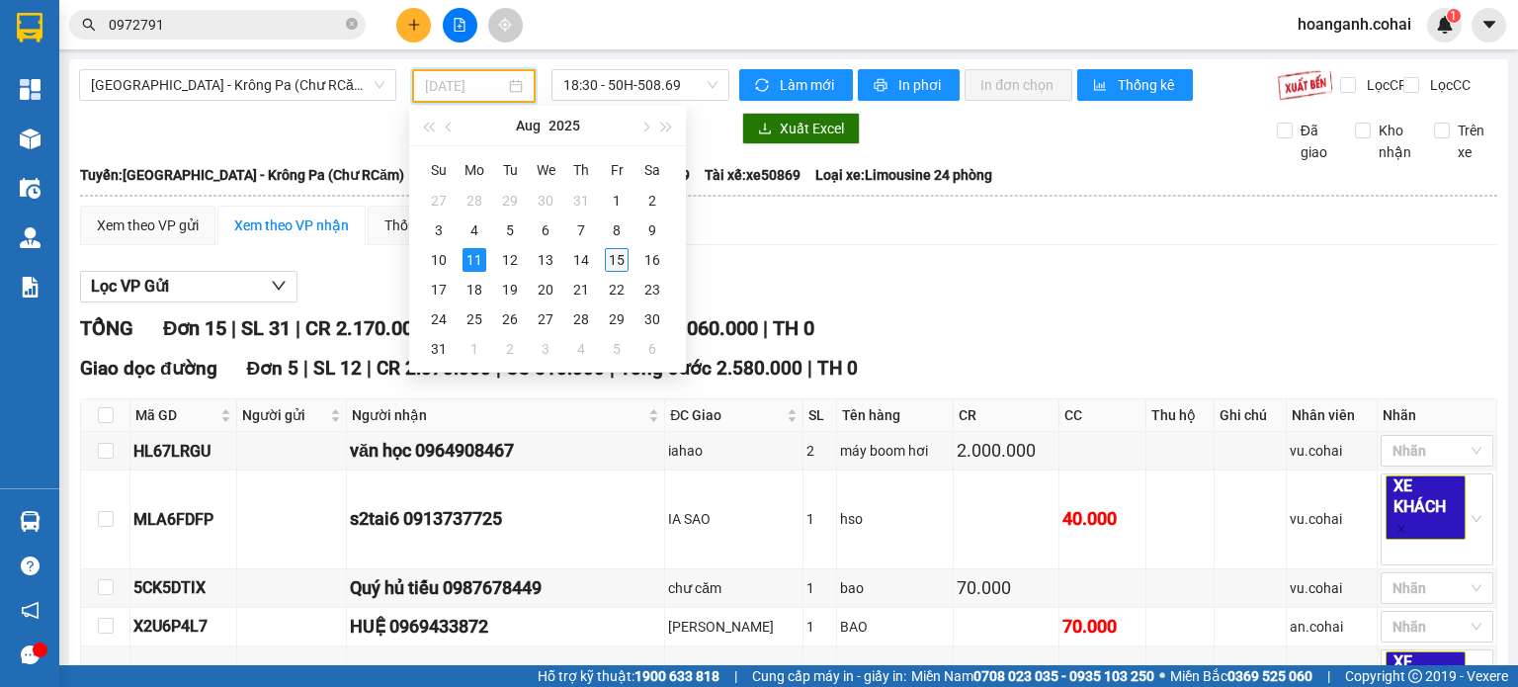
click at [614, 259] on div "15" at bounding box center [617, 260] width 24 height 24
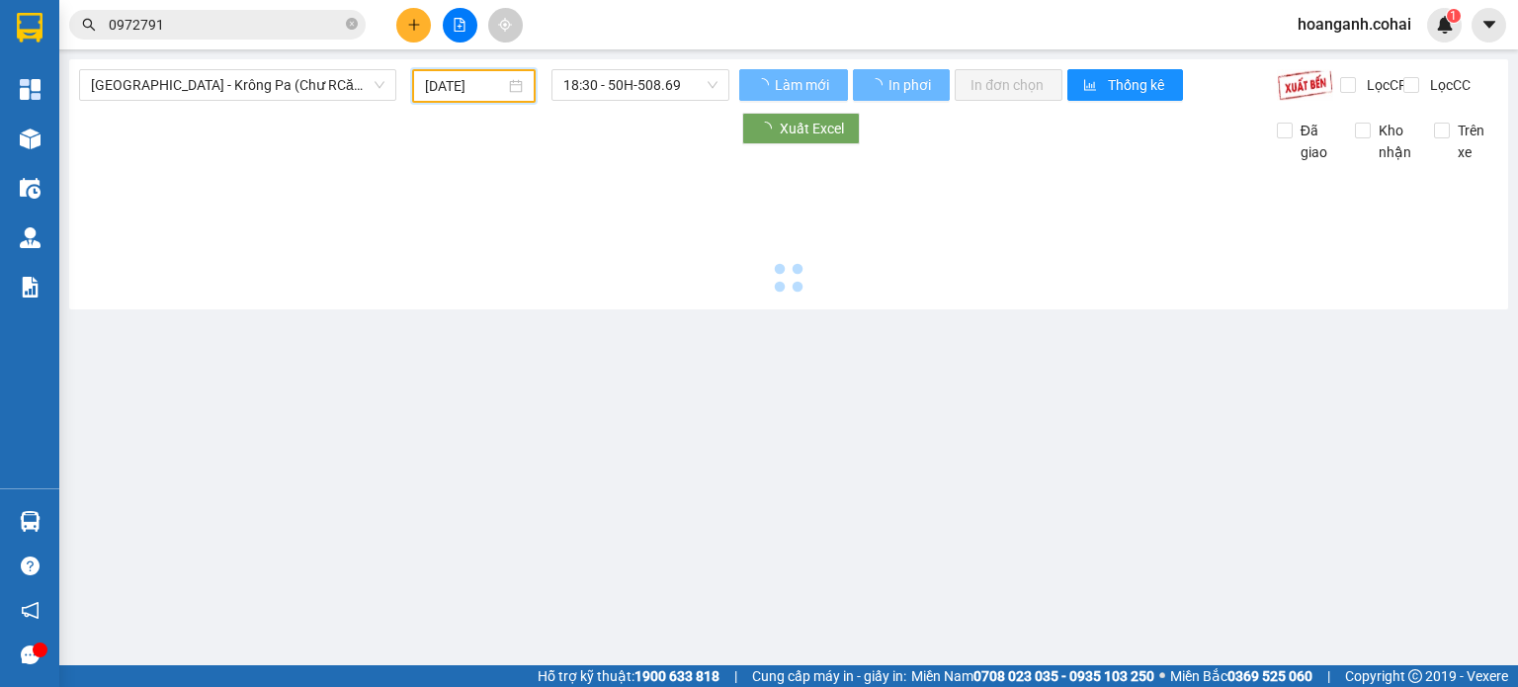
type input "[DATE]"
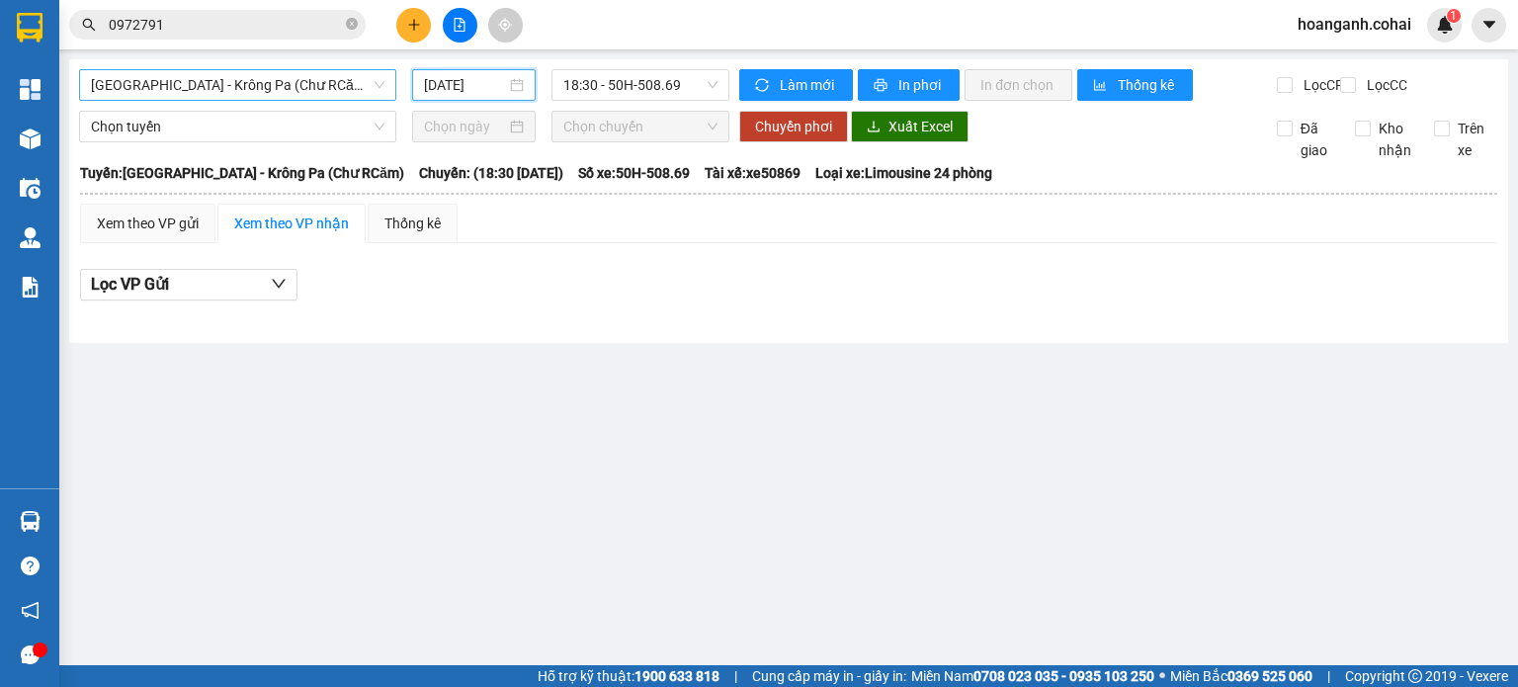
click at [356, 95] on span "[GEOGRAPHIC_DATA] - Krông Pa (Chư RCăm)" at bounding box center [237, 85] width 293 height 30
click at [401, 533] on main "[GEOGRAPHIC_DATA] - [GEOGRAPHIC_DATA] (Chư RCăm) [GEOGRAPHIC_DATA] - [GEOGRAPHI…" at bounding box center [759, 332] width 1518 height 665
drag, startPoint x: 401, startPoint y: 533, endPoint x: 210, endPoint y: 408, distance: 227.7
drag, startPoint x: 210, startPoint y: 408, endPoint x: 146, endPoint y: 314, distance: 113.7
